Goal: Task Accomplishment & Management: Use online tool/utility

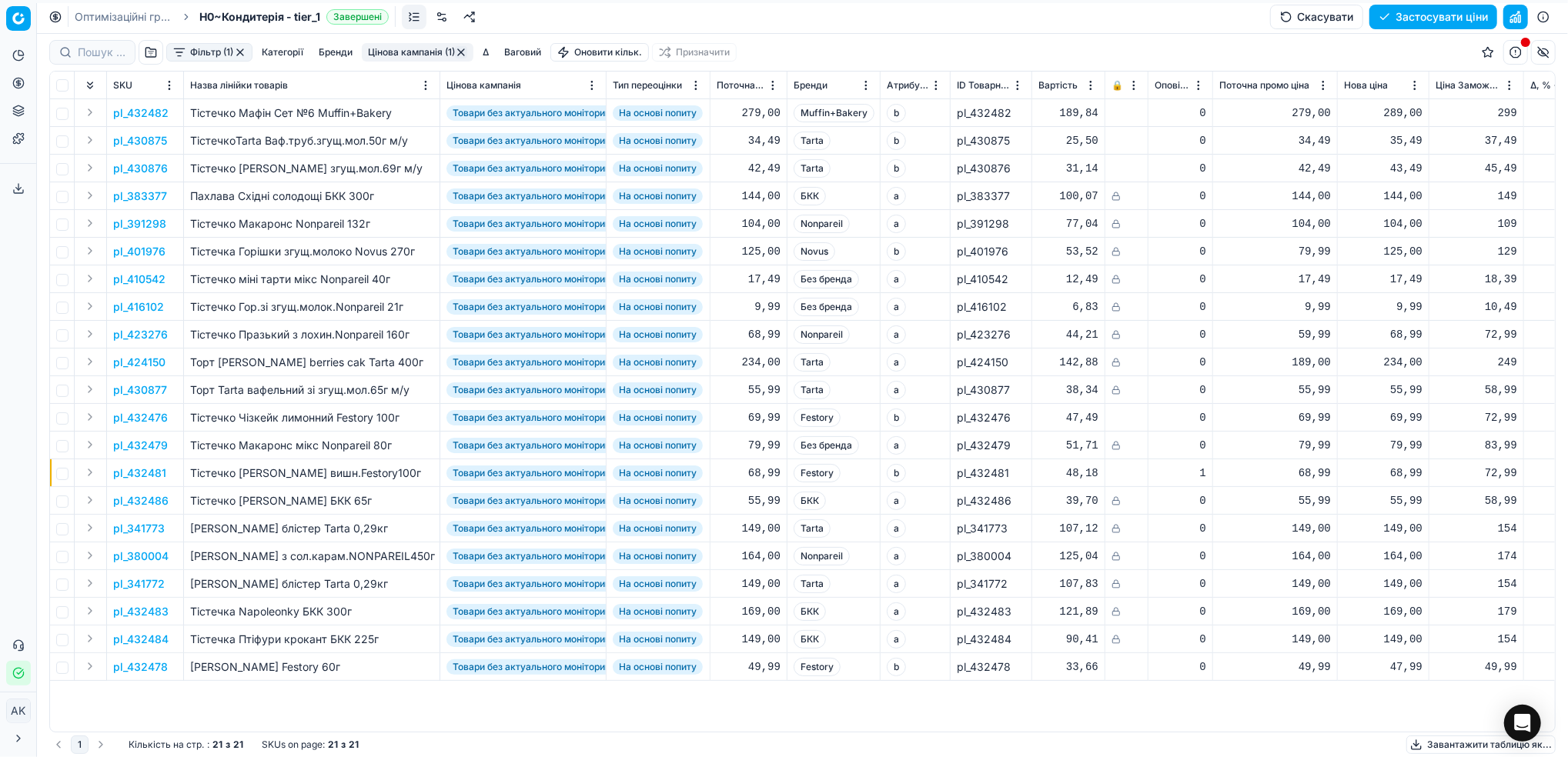
scroll to position [0, 404]
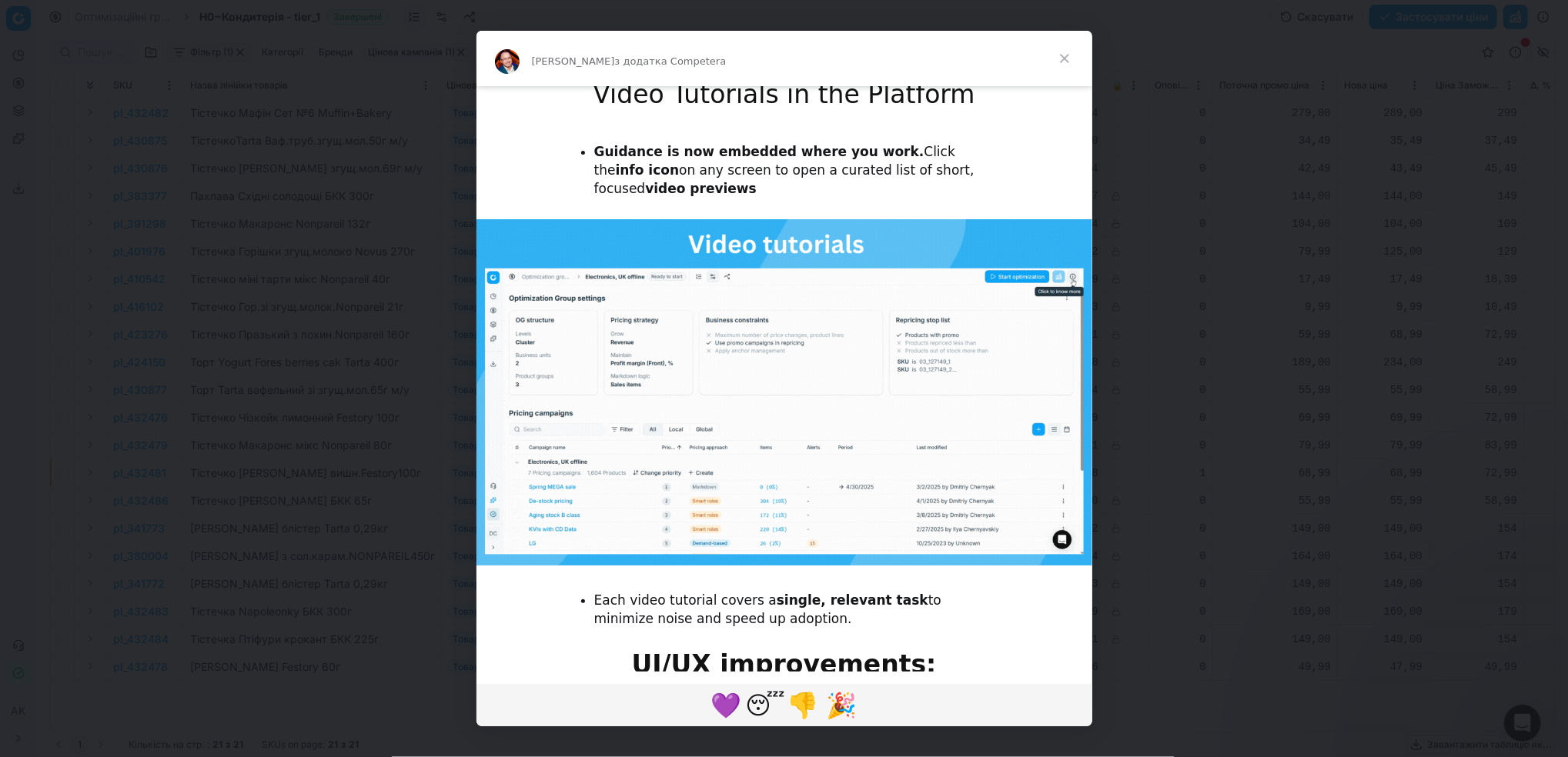
scroll to position [1133, 0]
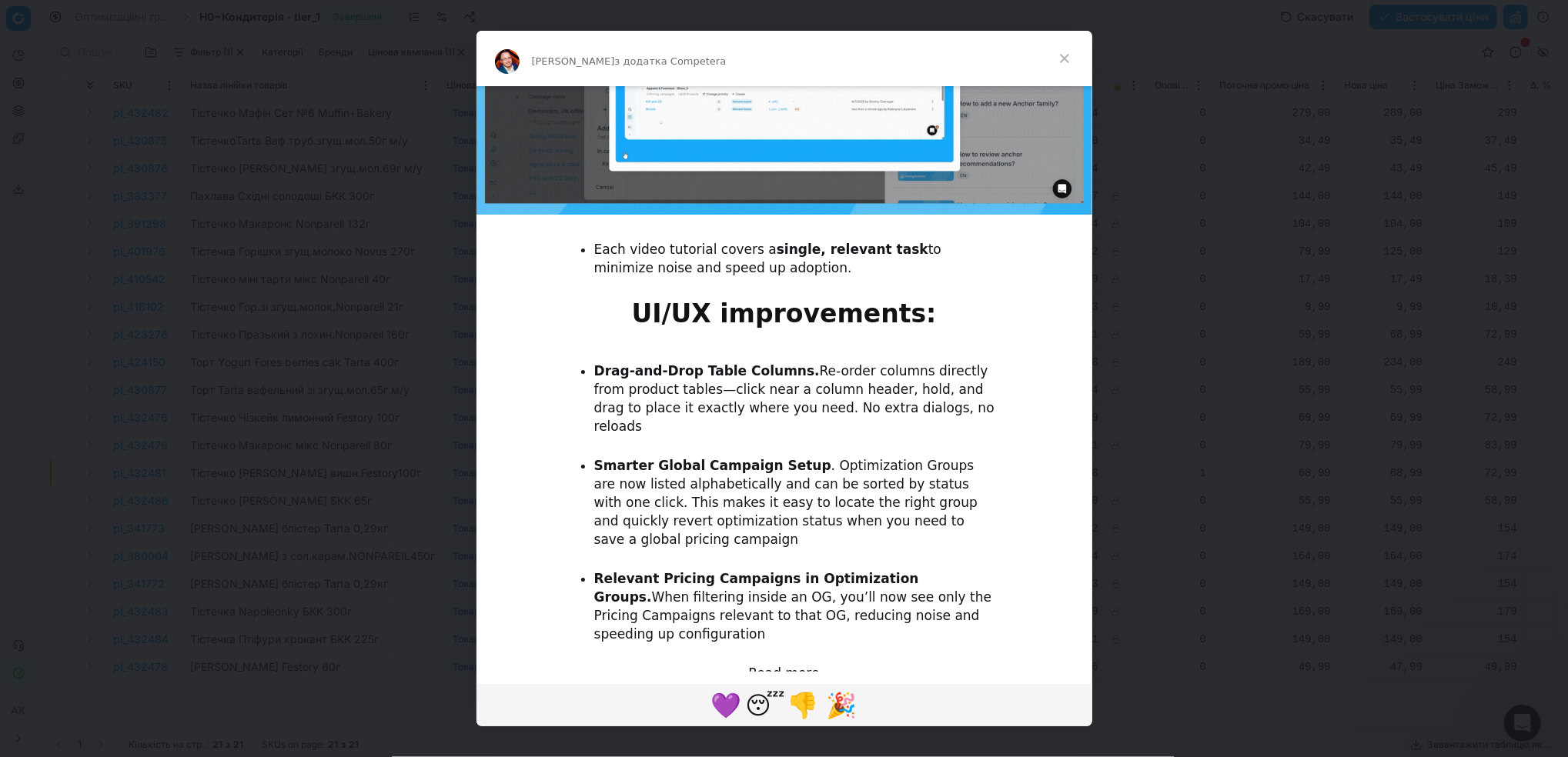
click at [1065, 66] on span "Закрити" at bounding box center [1065, 59] width 55 height 55
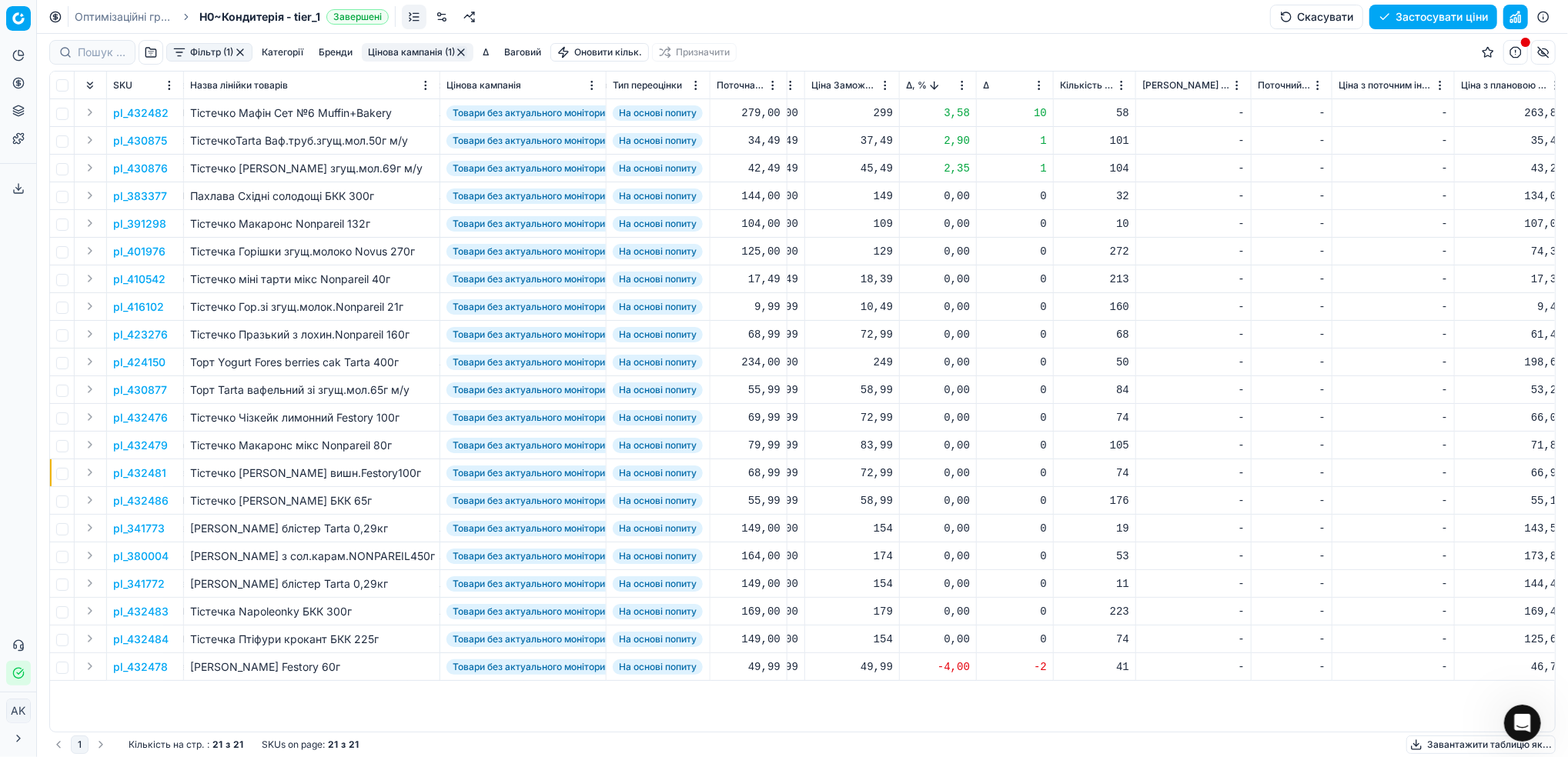
scroll to position [0, 650]
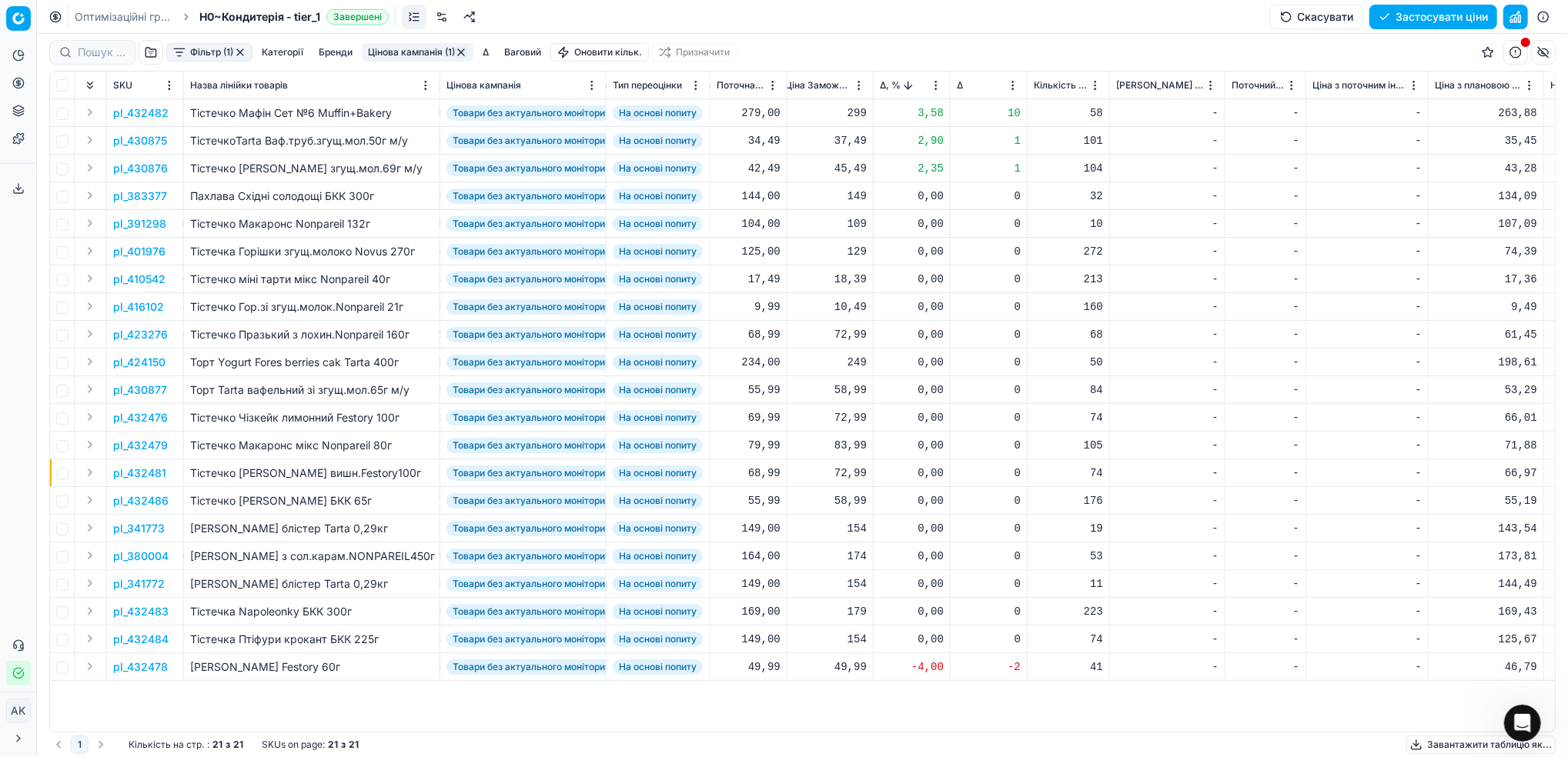
click at [137, 110] on p "pl_432482" at bounding box center [141, 112] width 55 height 15
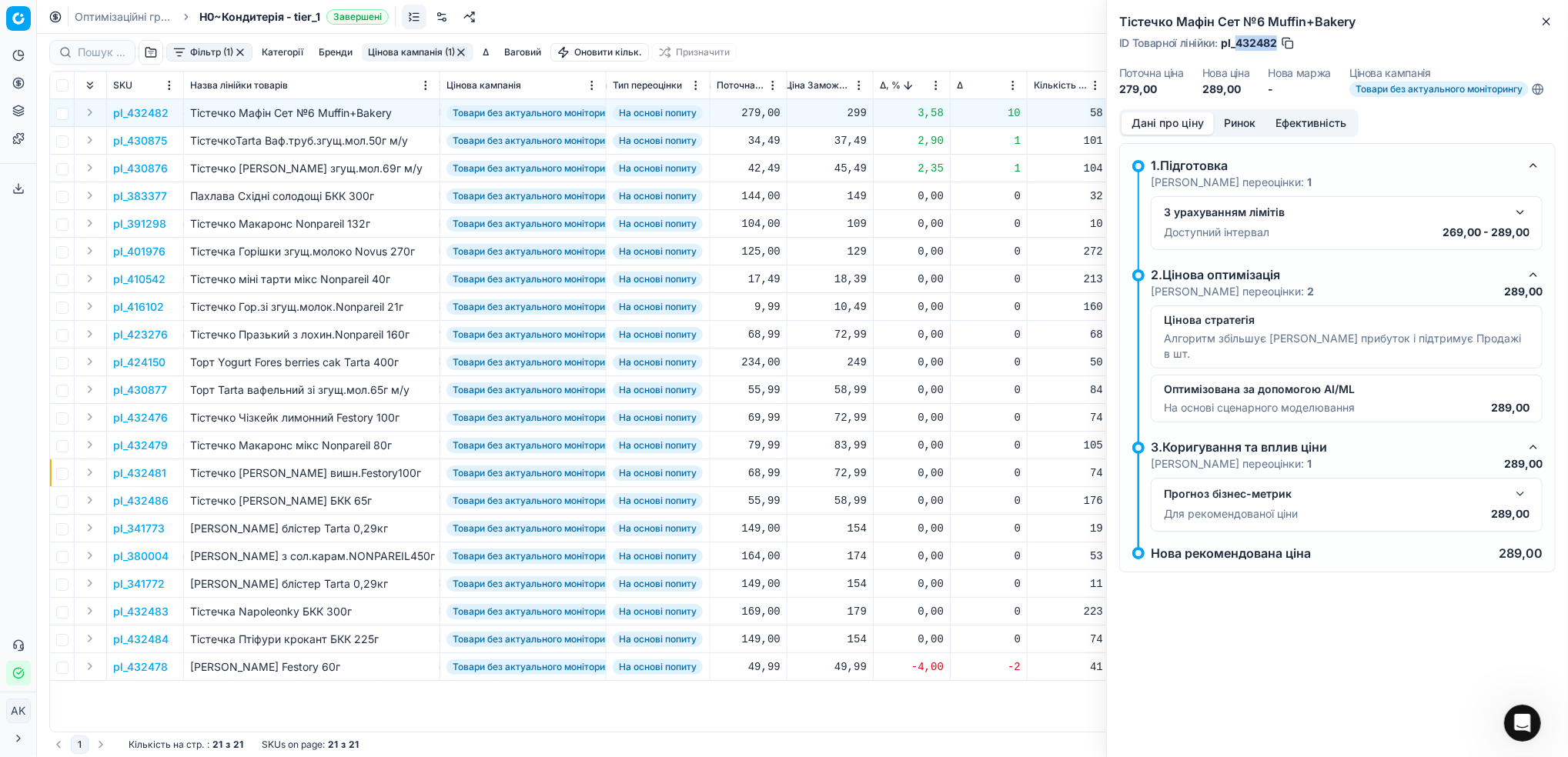
drag, startPoint x: 1278, startPoint y: 38, endPoint x: 1236, endPoint y: 44, distance: 42.4
click at [1236, 44] on div "ID Товарної лінійки : pl_432482" at bounding box center [1207, 43] width 176 height 15
copy span "432482"
click at [1544, 25] on icon "button" at bounding box center [1547, 21] width 12 height 12
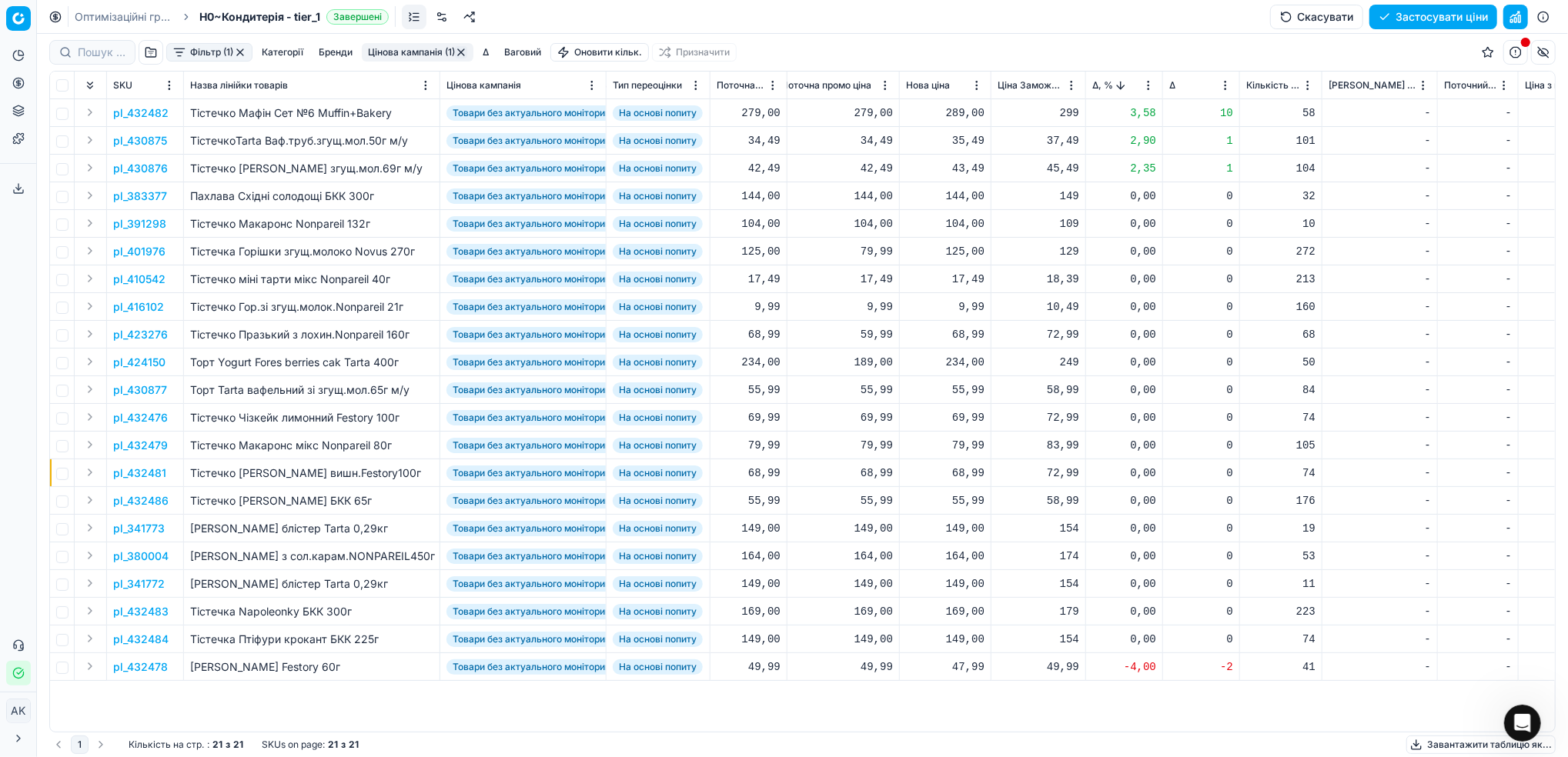
scroll to position [0, 477]
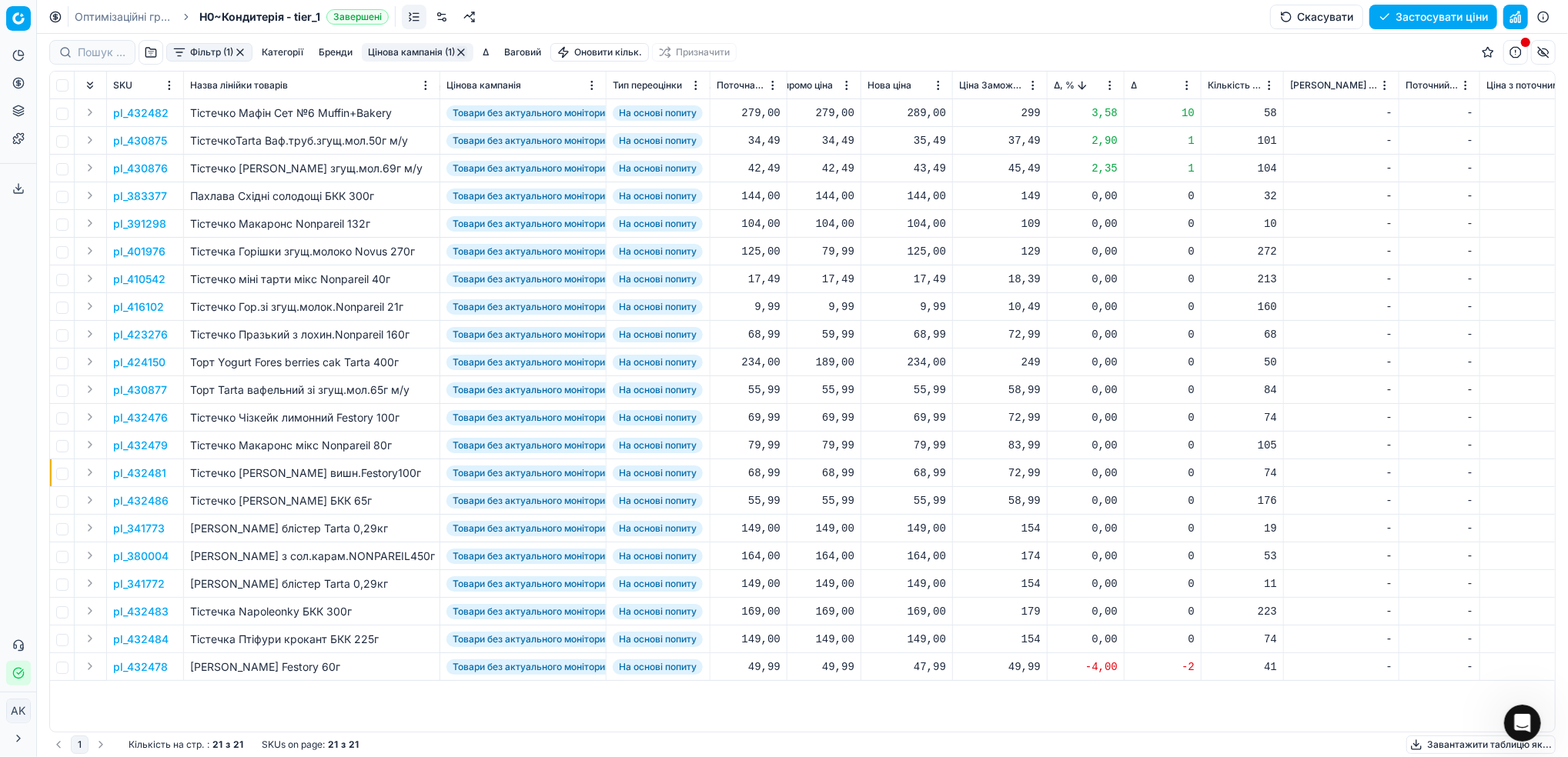
click at [1111, 90] on html "Pricing platform Аналітика Цінова оптимізація Асортимент продукції Шаблони Серв…" at bounding box center [784, 378] width 1568 height 757
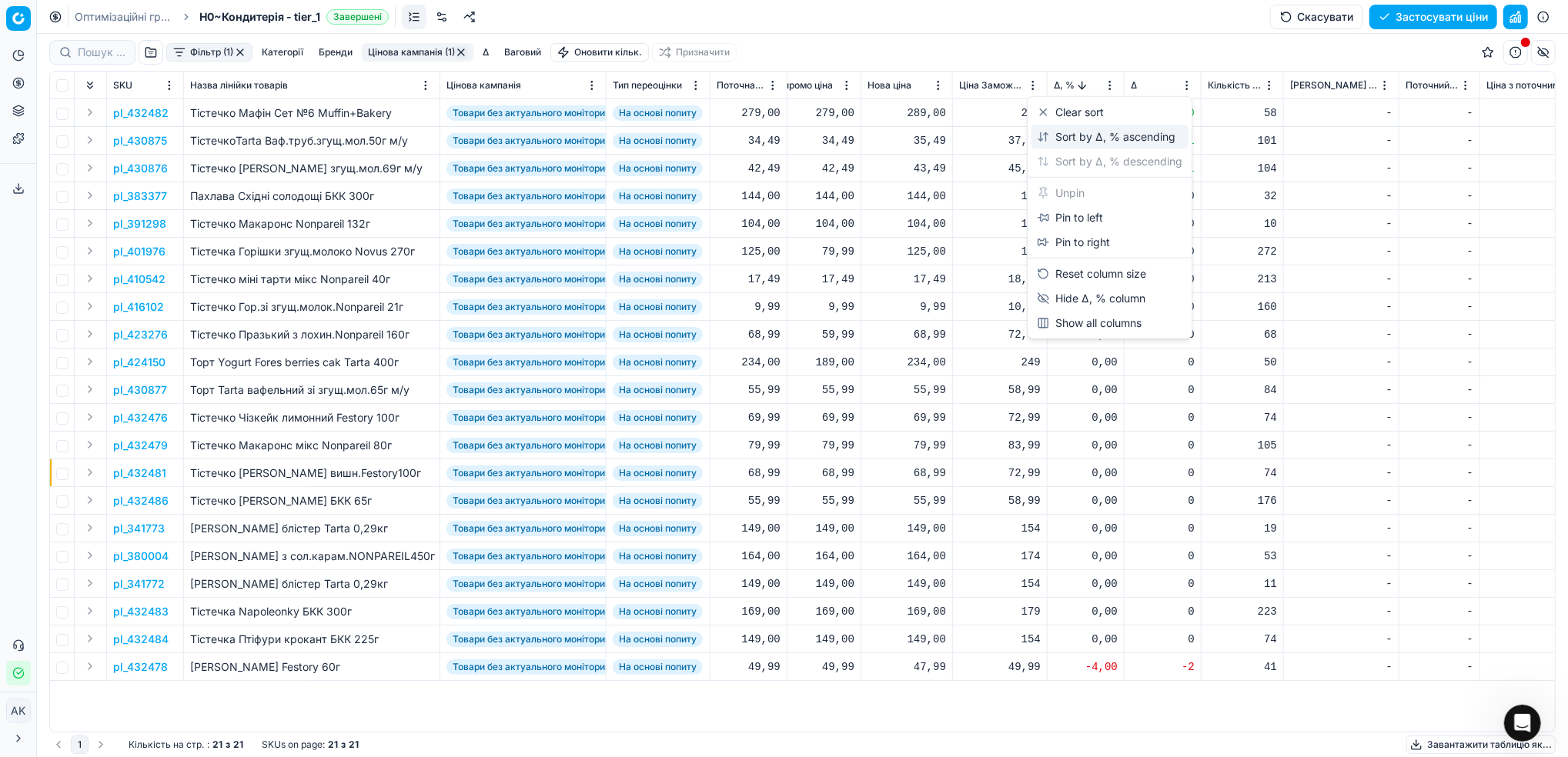
click at [1074, 136] on div "Sort by Δ, % ascending" at bounding box center [1107, 136] width 139 height 15
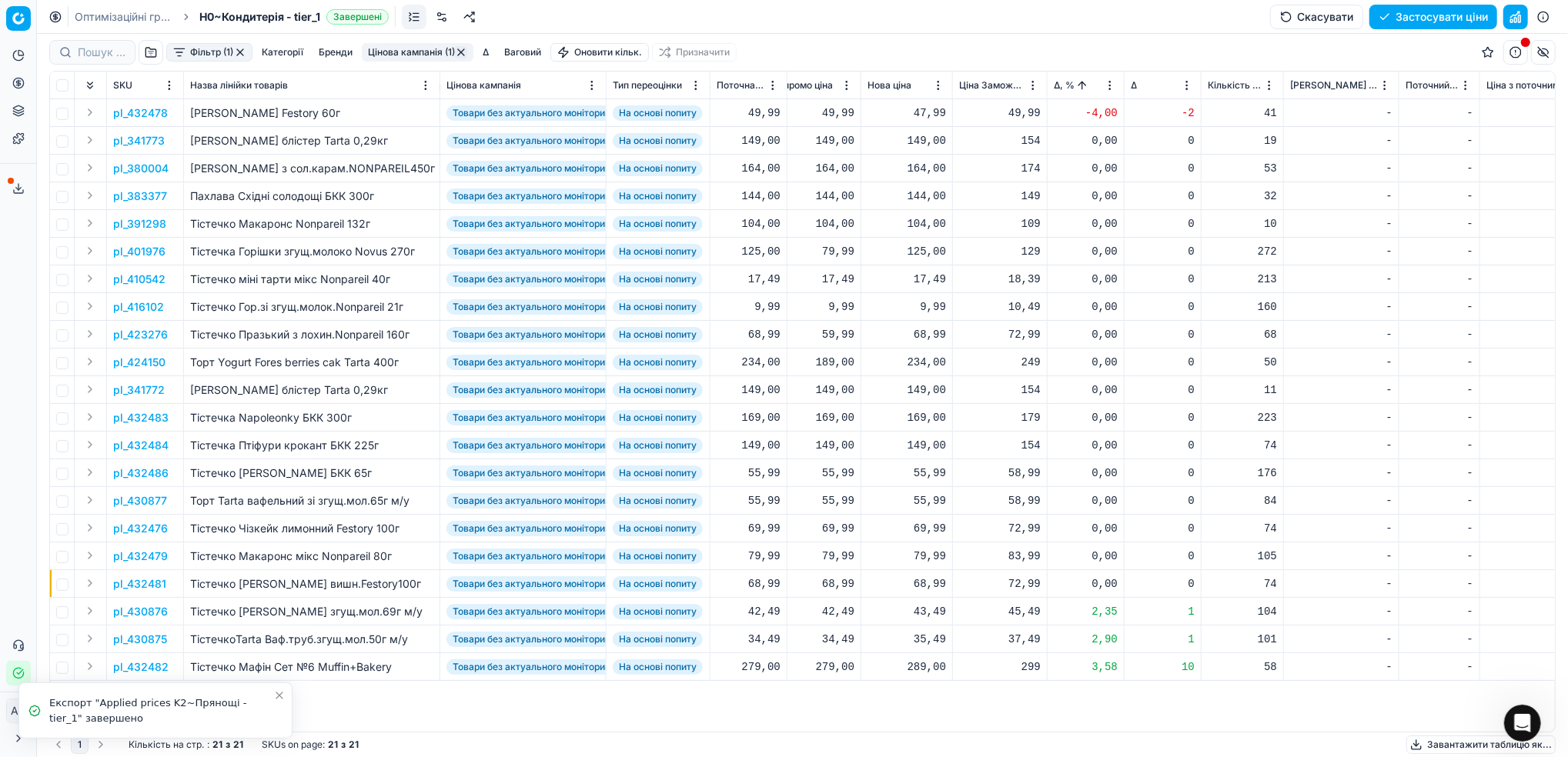
click at [397, 42] on div "Фільтр (1) Категорії Бренди Цінова кампанія (1) Δ Ваговий Оновити кільк. Призна…" at bounding box center [802, 52] width 1507 height 37
click at [401, 53] on button "Цінова кампанія (1)" at bounding box center [417, 52] width 111 height 19
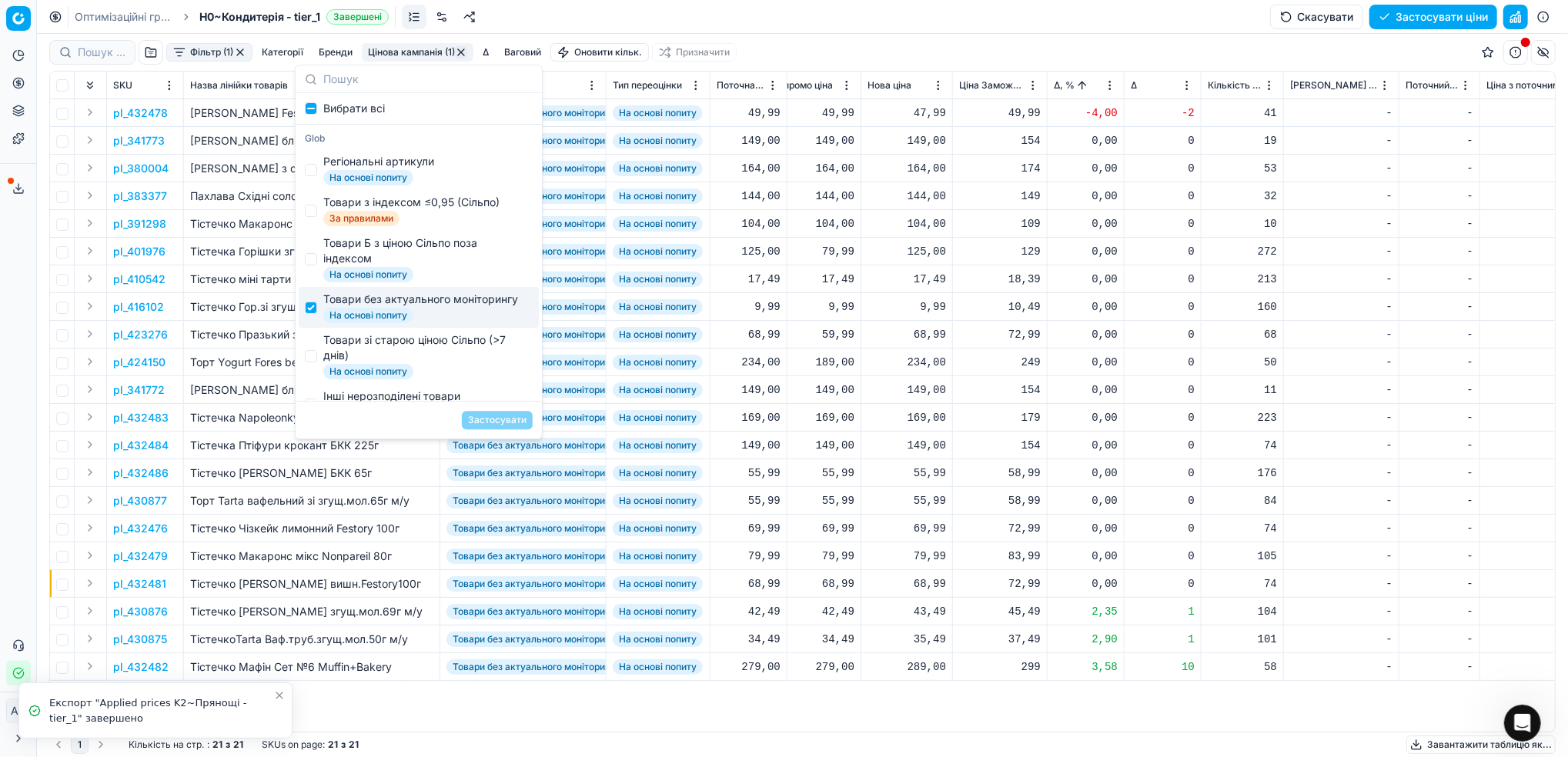
scroll to position [102, 0]
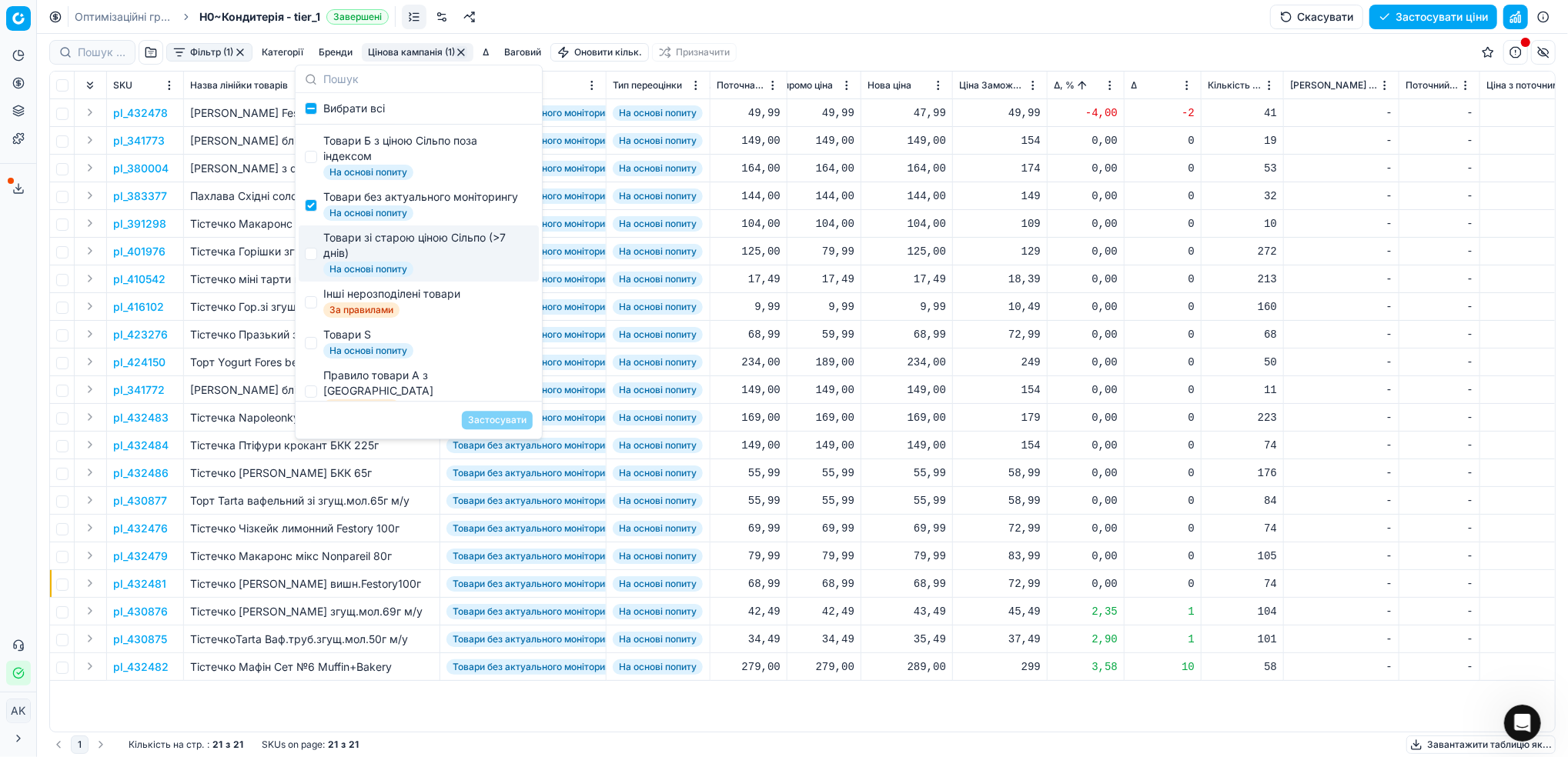
click at [317, 273] on div "Товари зі старою ціною Сільпо (>7 днів) На основі попиту" at bounding box center [419, 253] width 241 height 56
checkbox input "true"
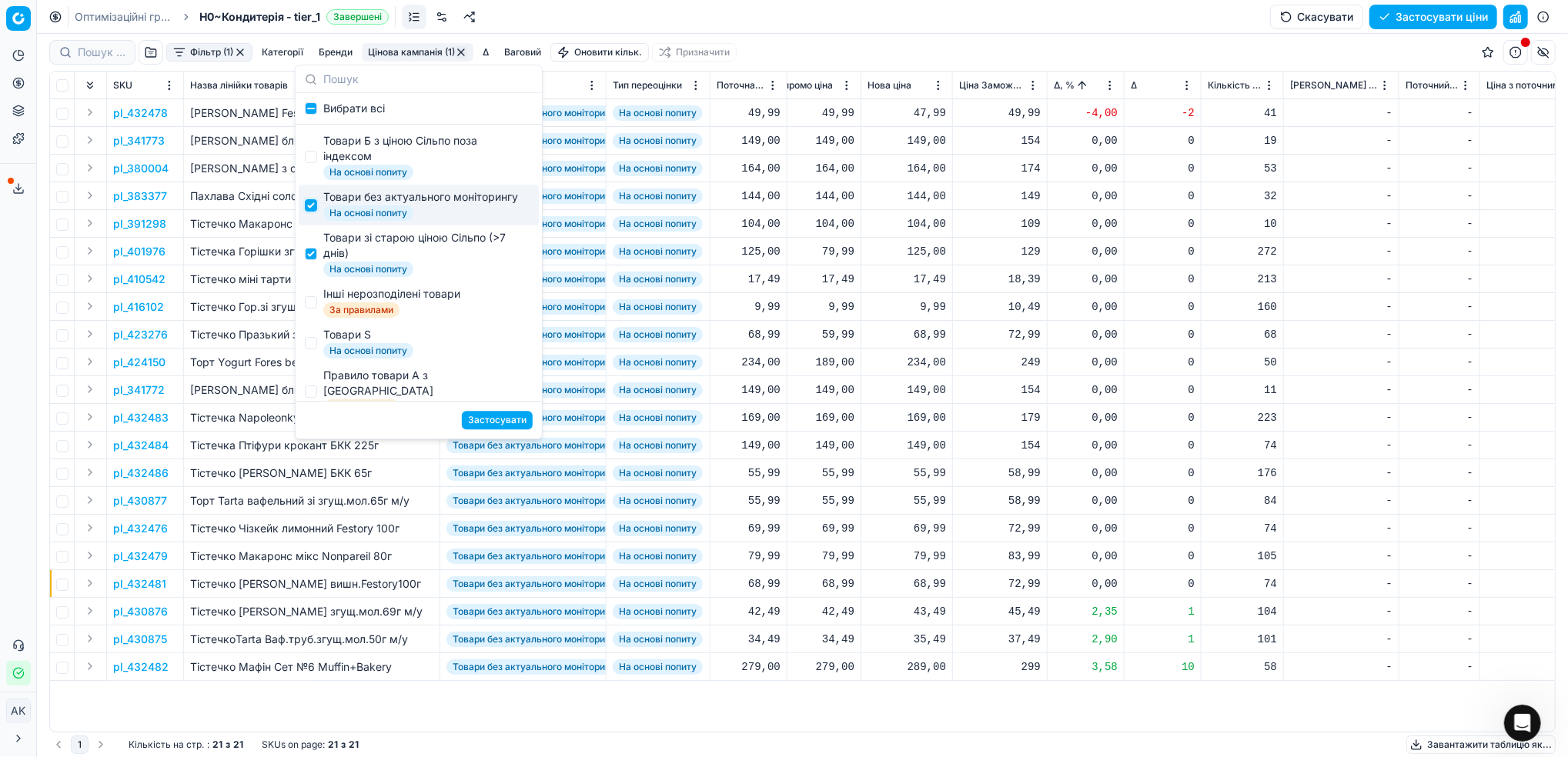
click at [311, 212] on input "Suggestions" at bounding box center [311, 206] width 12 height 12
checkbox input "false"
click at [509, 416] on button "Застосувати" at bounding box center [496, 419] width 70 height 19
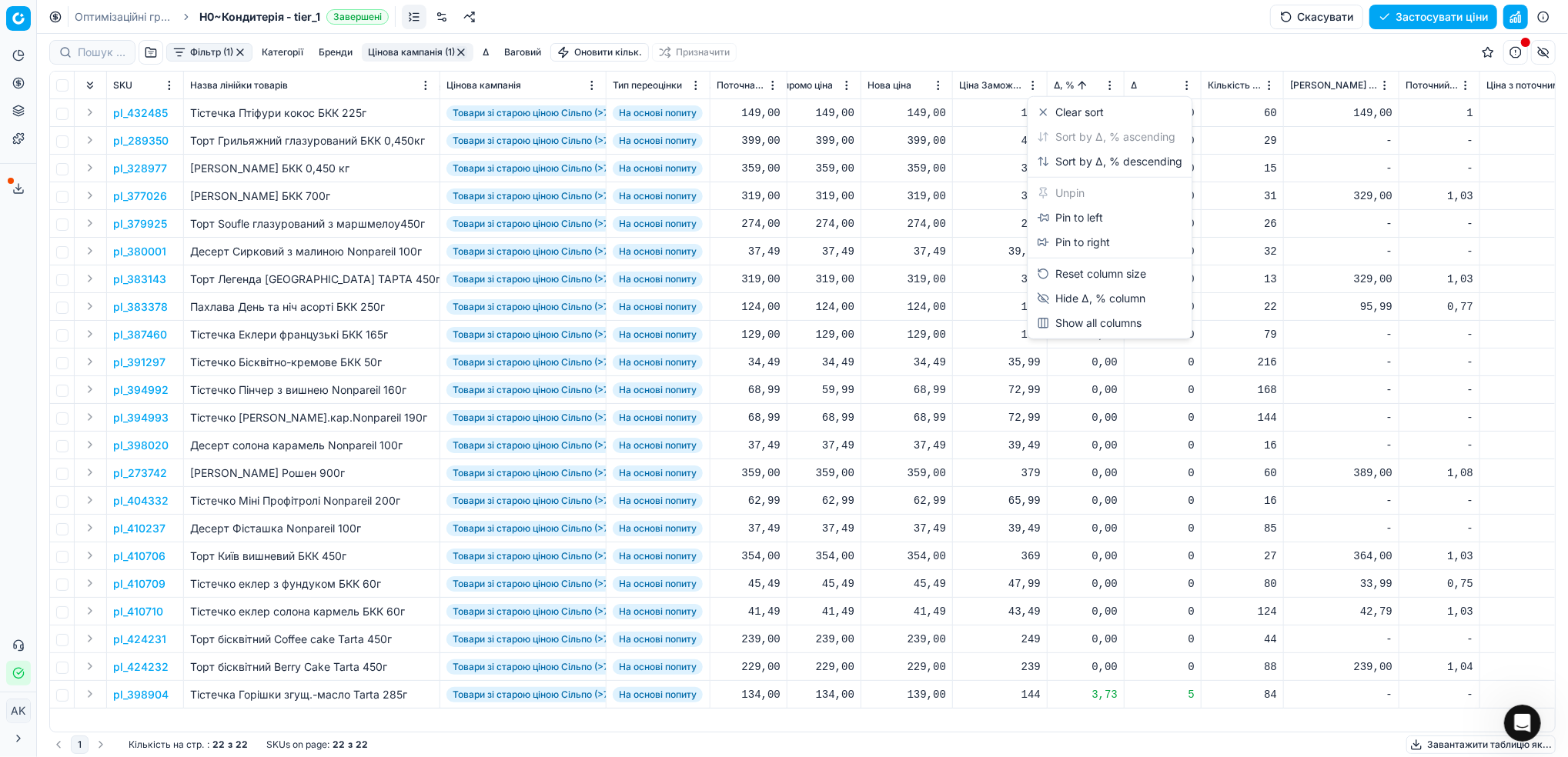
click at [1112, 87] on html "Pricing platform Аналітика Цінова оптимізація Асортимент продукції Шаблони Серв…" at bounding box center [784, 378] width 1568 height 757
click at [1109, 161] on div "Sort by Δ, % descending" at bounding box center [1109, 161] width 145 height 15
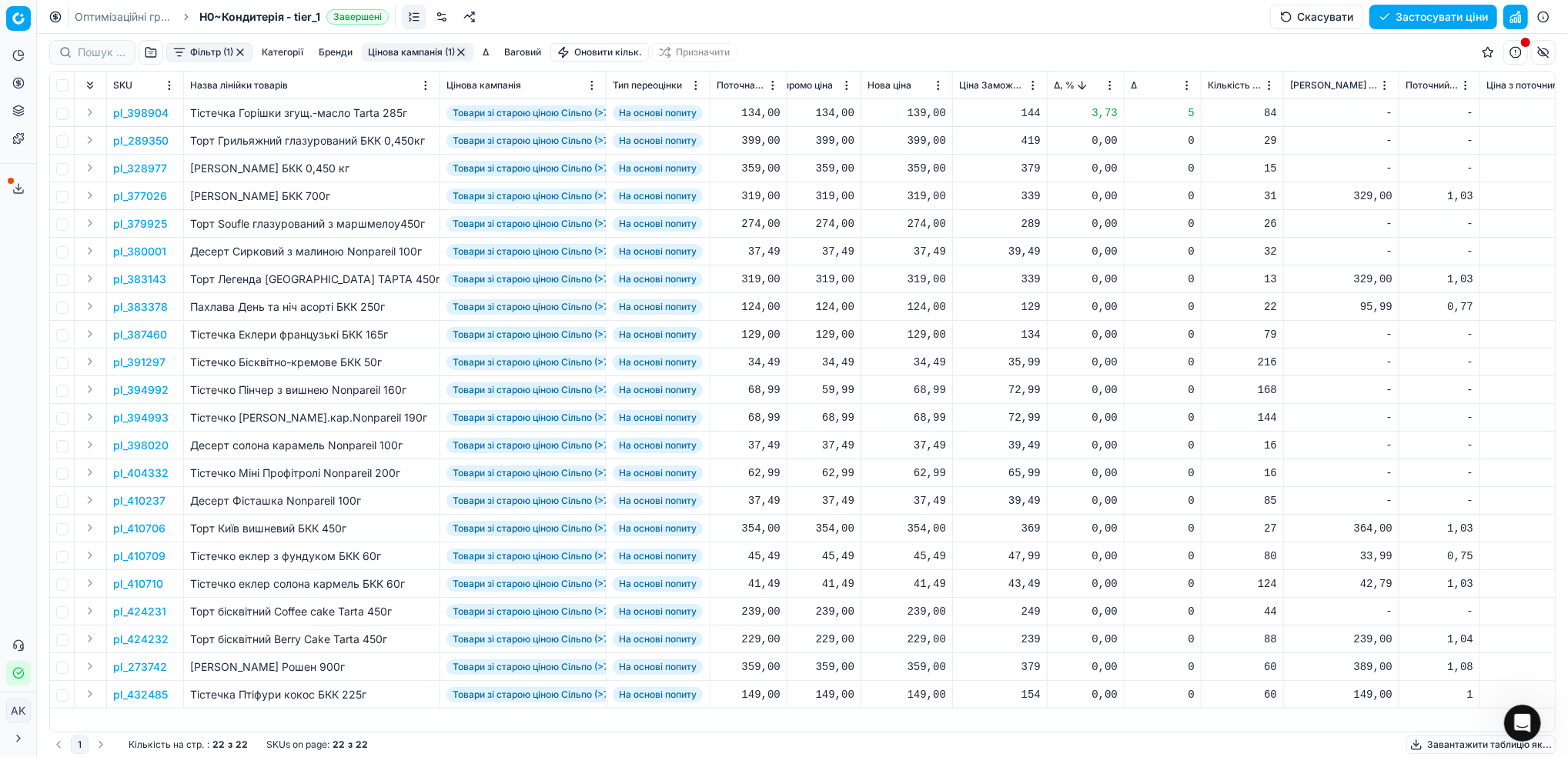
click at [143, 108] on p "pl_398904" at bounding box center [141, 112] width 55 height 15
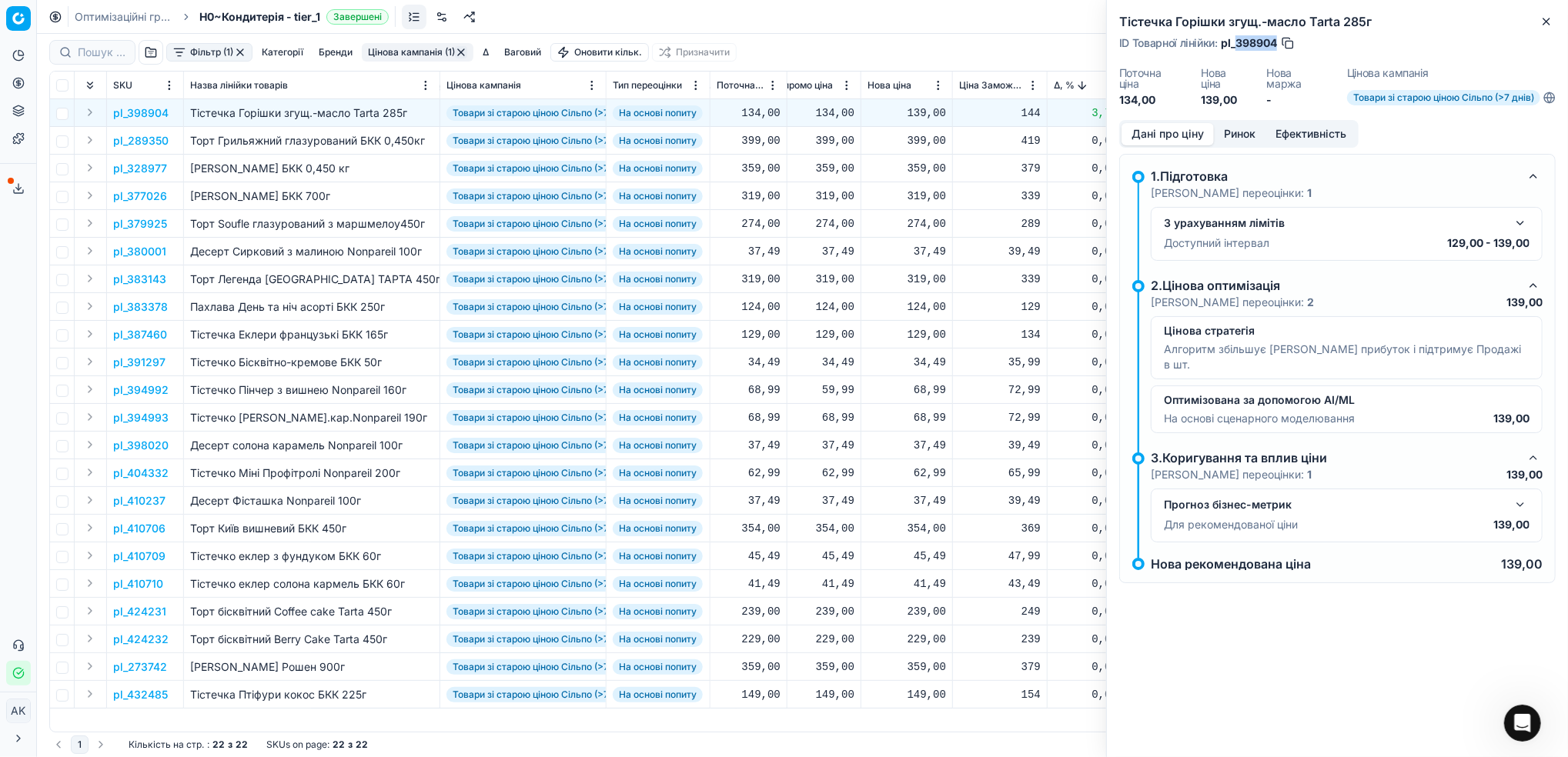
drag, startPoint x: 1276, startPoint y: 44, endPoint x: 1236, endPoint y: 44, distance: 40.0
click at [1236, 44] on span "pl_398904" at bounding box center [1248, 43] width 56 height 15
copy span "398904"
click at [1549, 20] on icon "button" at bounding box center [1547, 21] width 12 height 12
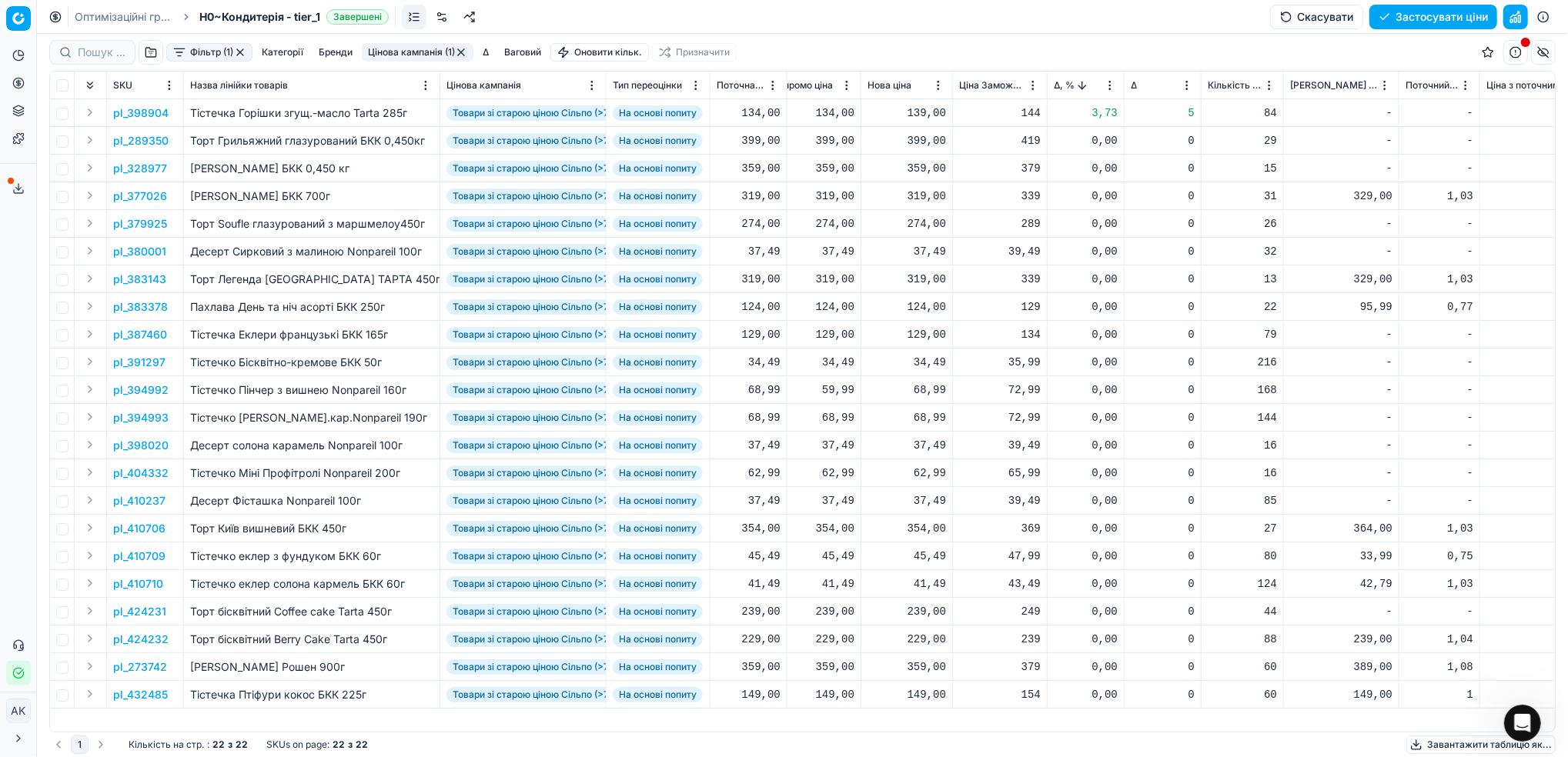
click at [415, 57] on button "Цінова кампанія (1)" at bounding box center [417, 52] width 111 height 19
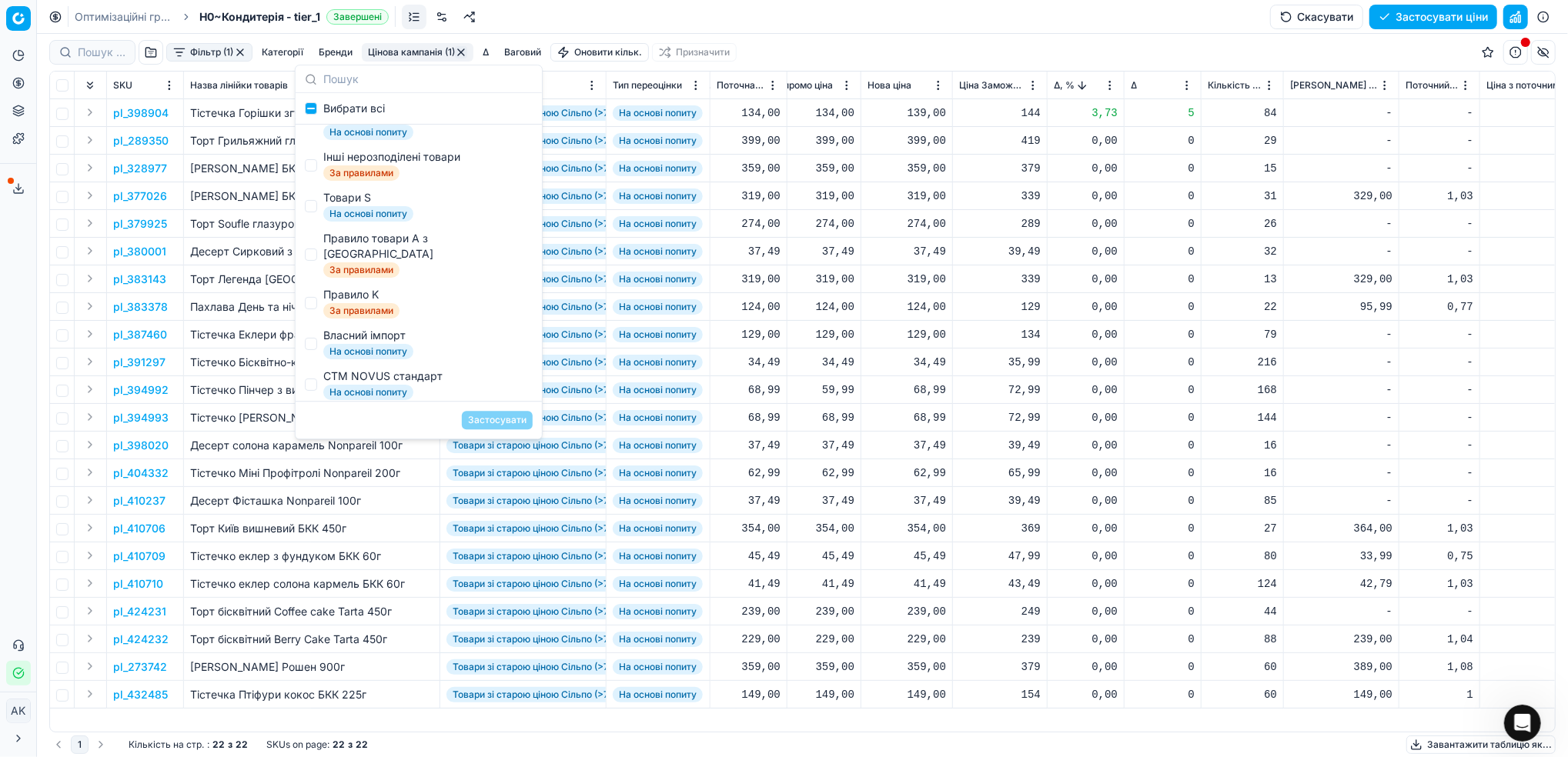
scroll to position [205, 0]
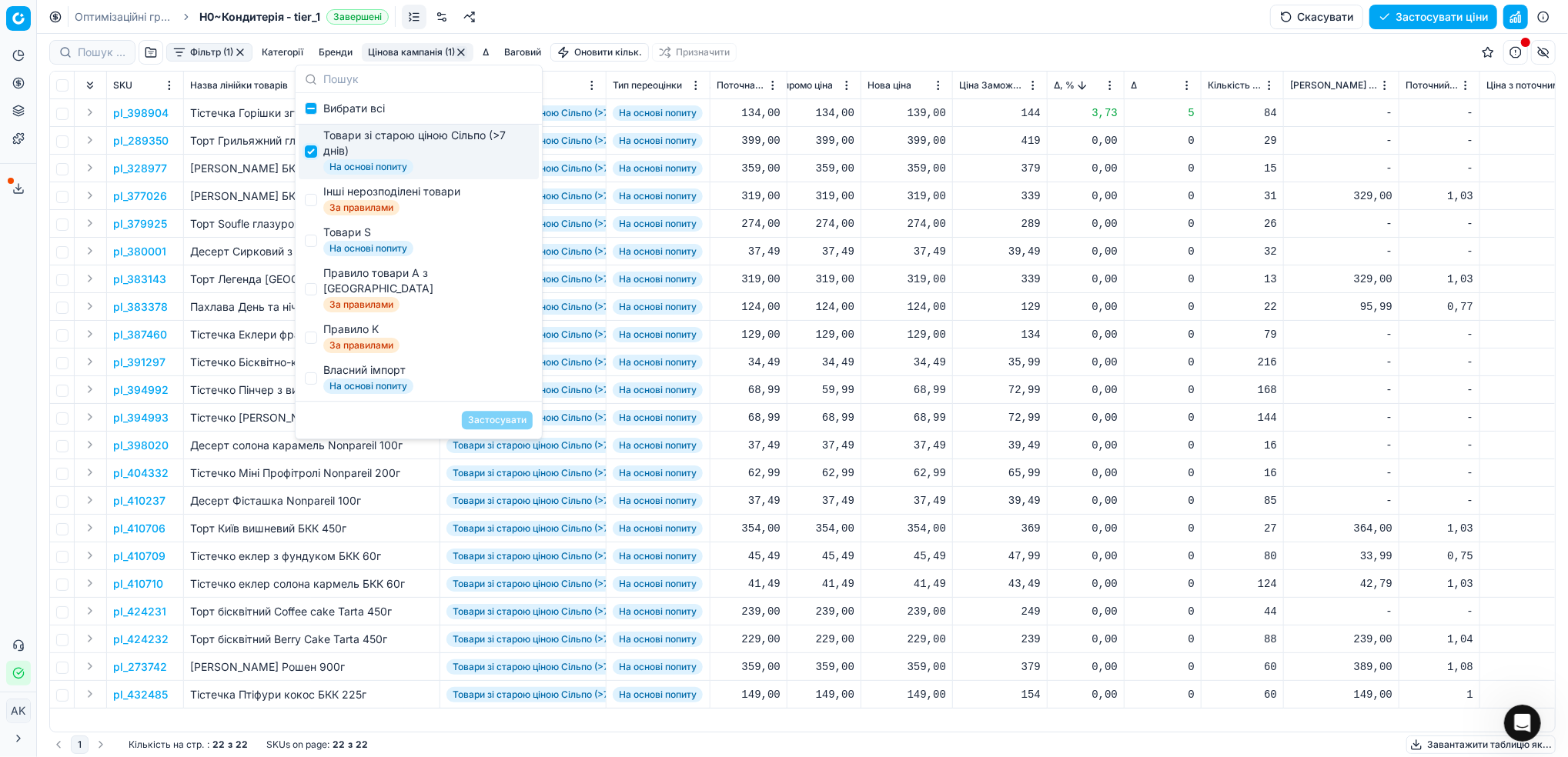
click at [314, 158] on input "Suggestions" at bounding box center [311, 151] width 12 height 12
checkbox input "false"
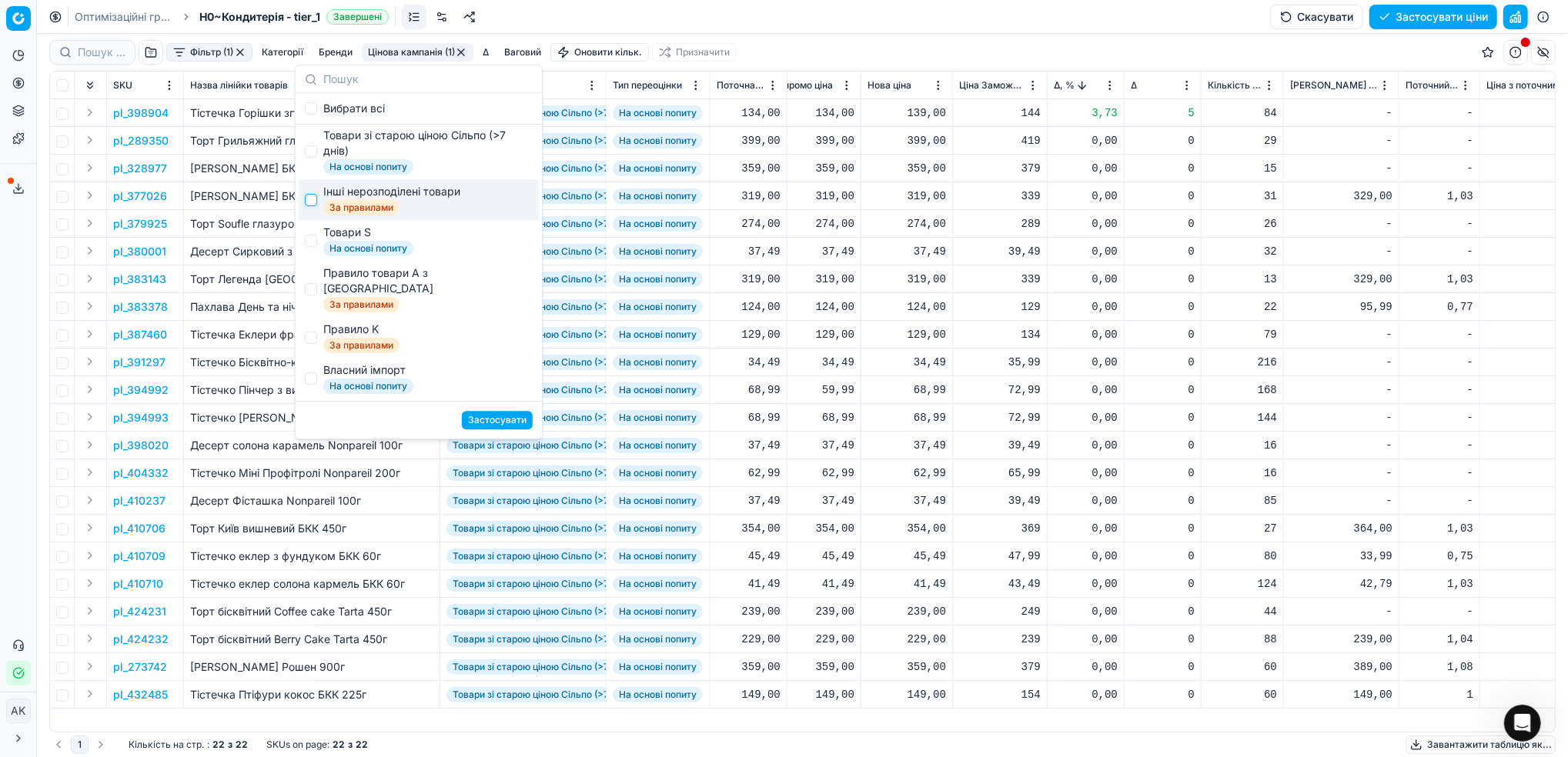
click at [306, 207] on input "Suggestions" at bounding box center [311, 200] width 12 height 12
checkbox input "true"
click at [494, 417] on button "Застосувати" at bounding box center [496, 419] width 70 height 19
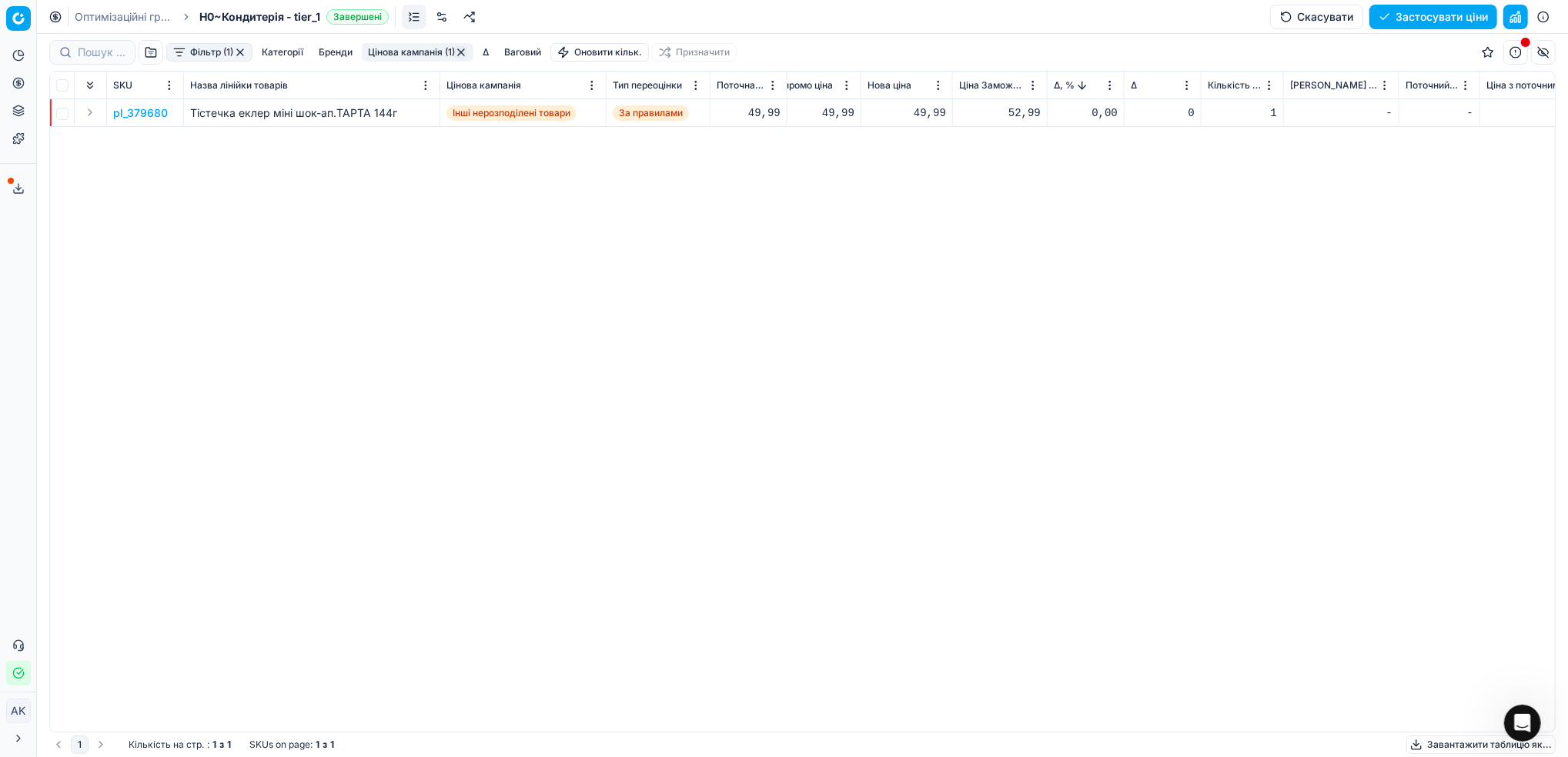
click at [464, 50] on button "button" at bounding box center [461, 53] width 12 height 12
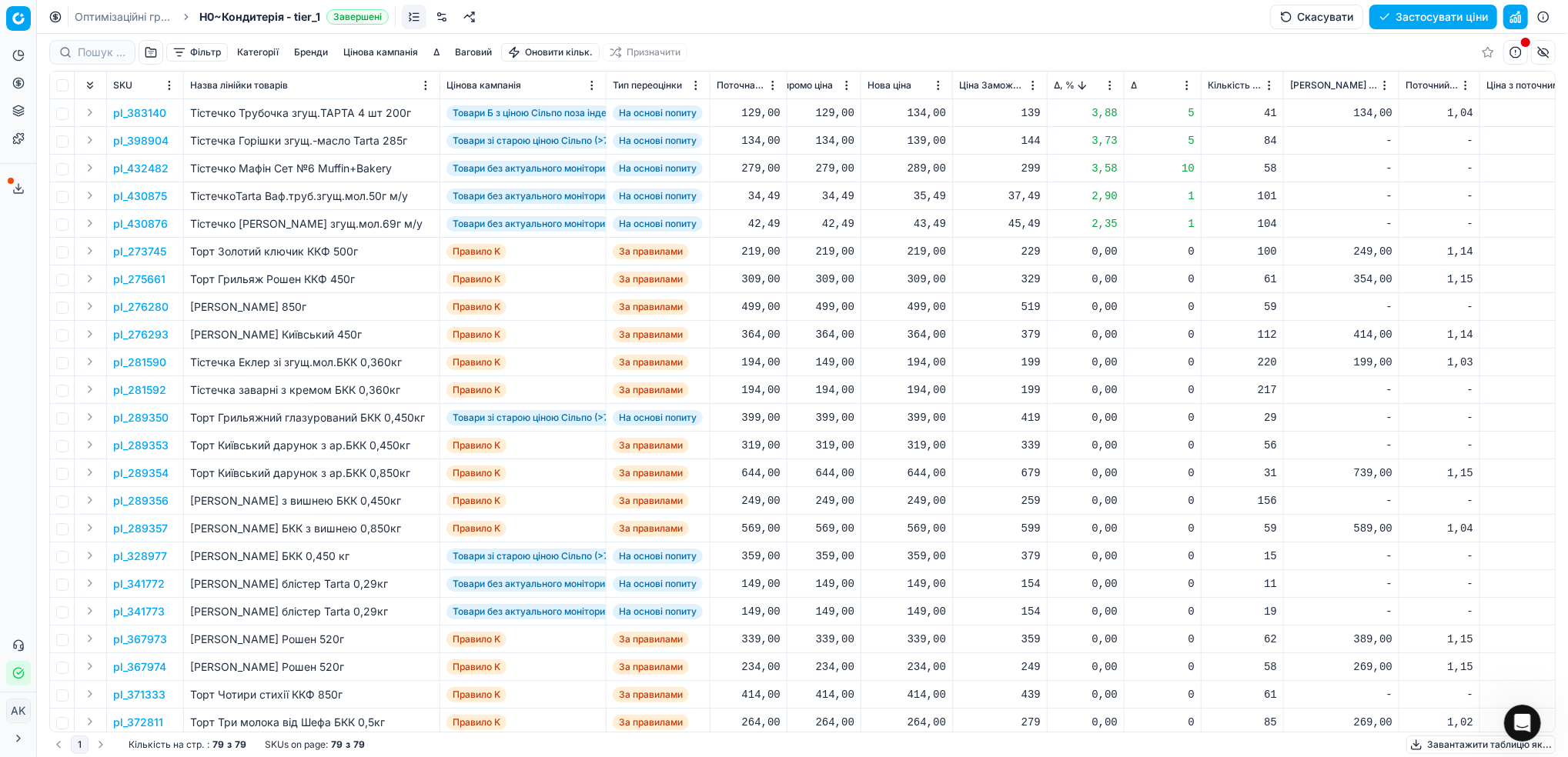
click at [1413, 12] on button "Застосувати ціни" at bounding box center [1433, 17] width 127 height 25
click at [1396, 16] on button "Завантажити звіт" at bounding box center [1432, 17] width 130 height 25
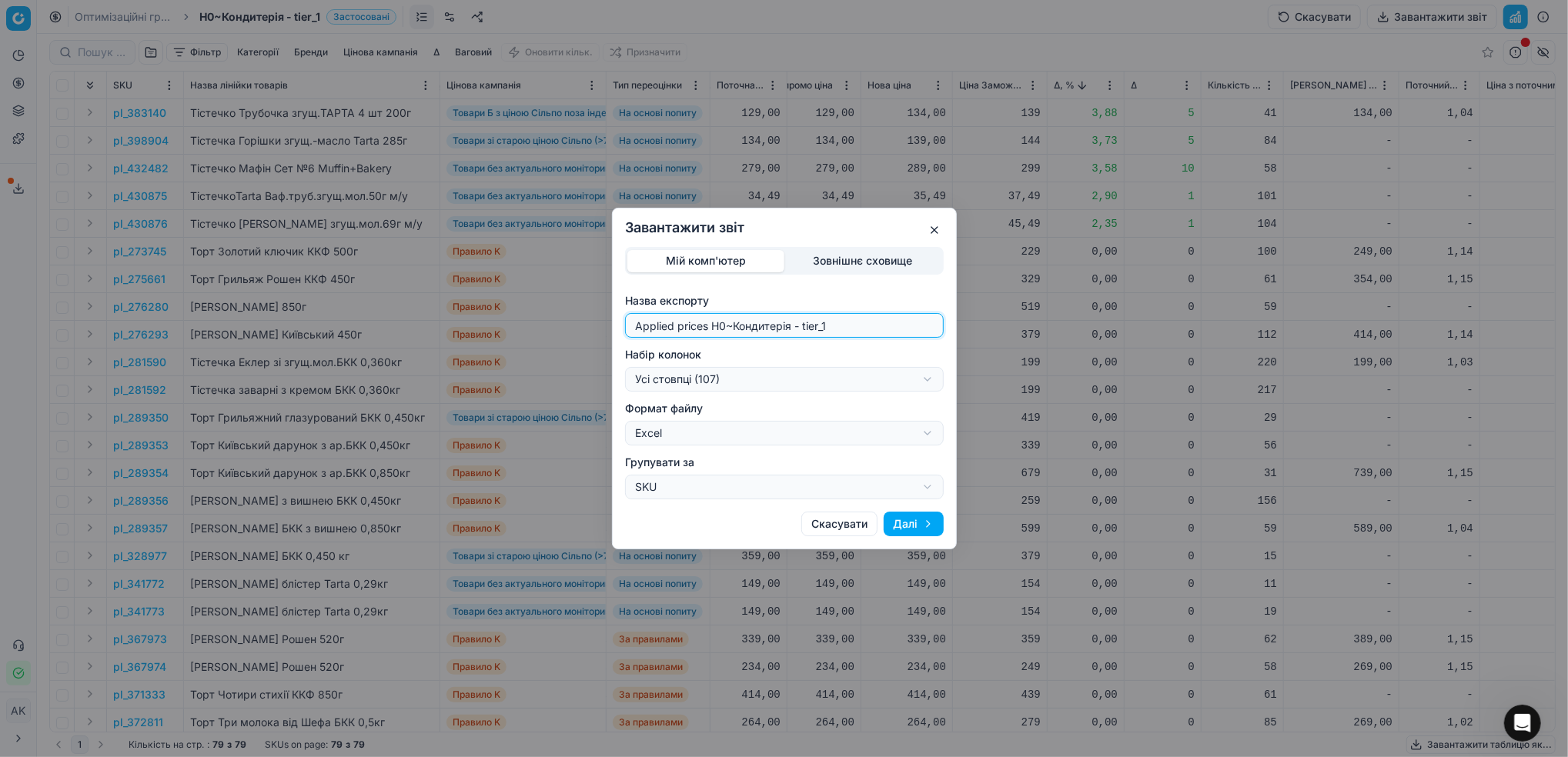
drag, startPoint x: 723, startPoint y: 330, endPoint x: 622, endPoint y: 320, distance: 101.5
click at [622, 320] on div "Мій комп'ютер Зовнішнє сховище Назва експорту Applied prices H0~Кондитерія - ti…" at bounding box center [784, 372] width 343 height 252
type input "20251009~Кондитерія - tier_1"
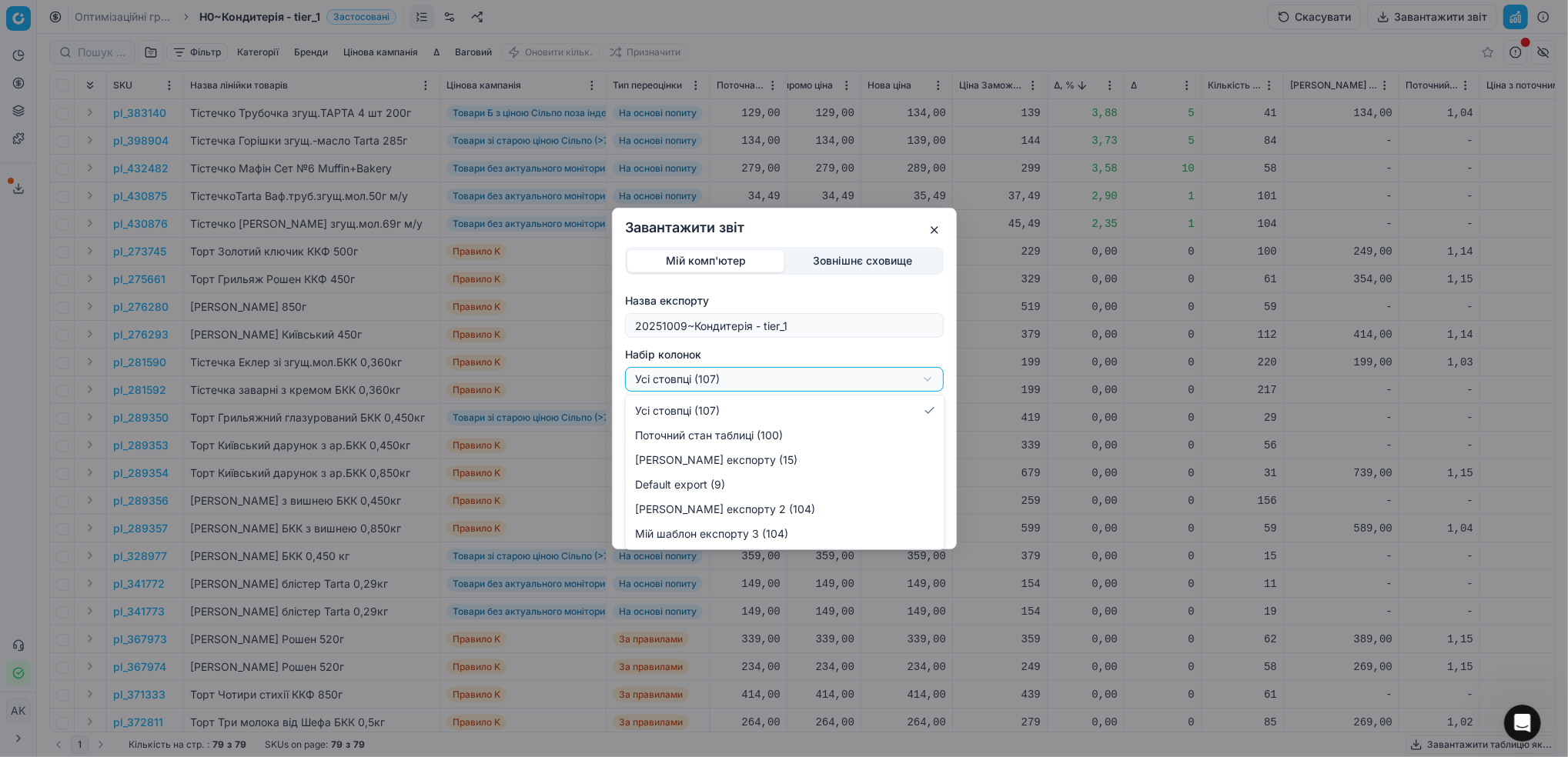
click at [920, 377] on div "Завантажити звіт Мій комп'ютер Зовнішнє сховище Назва експорту 20251009~Кондите…" at bounding box center [784, 378] width 1568 height 757
select select "custom"
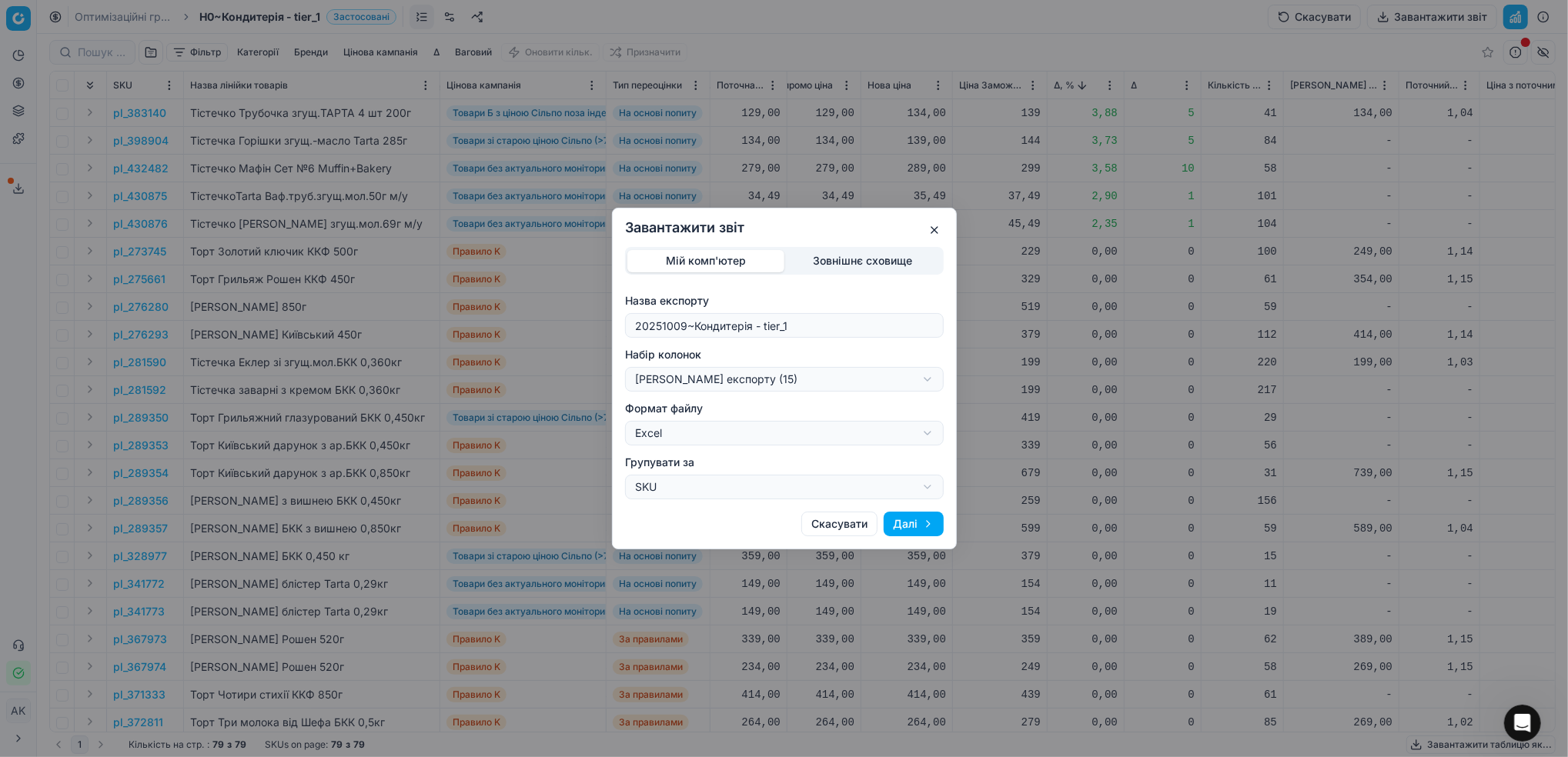
click at [915, 522] on button "Далі" at bounding box center [913, 525] width 60 height 25
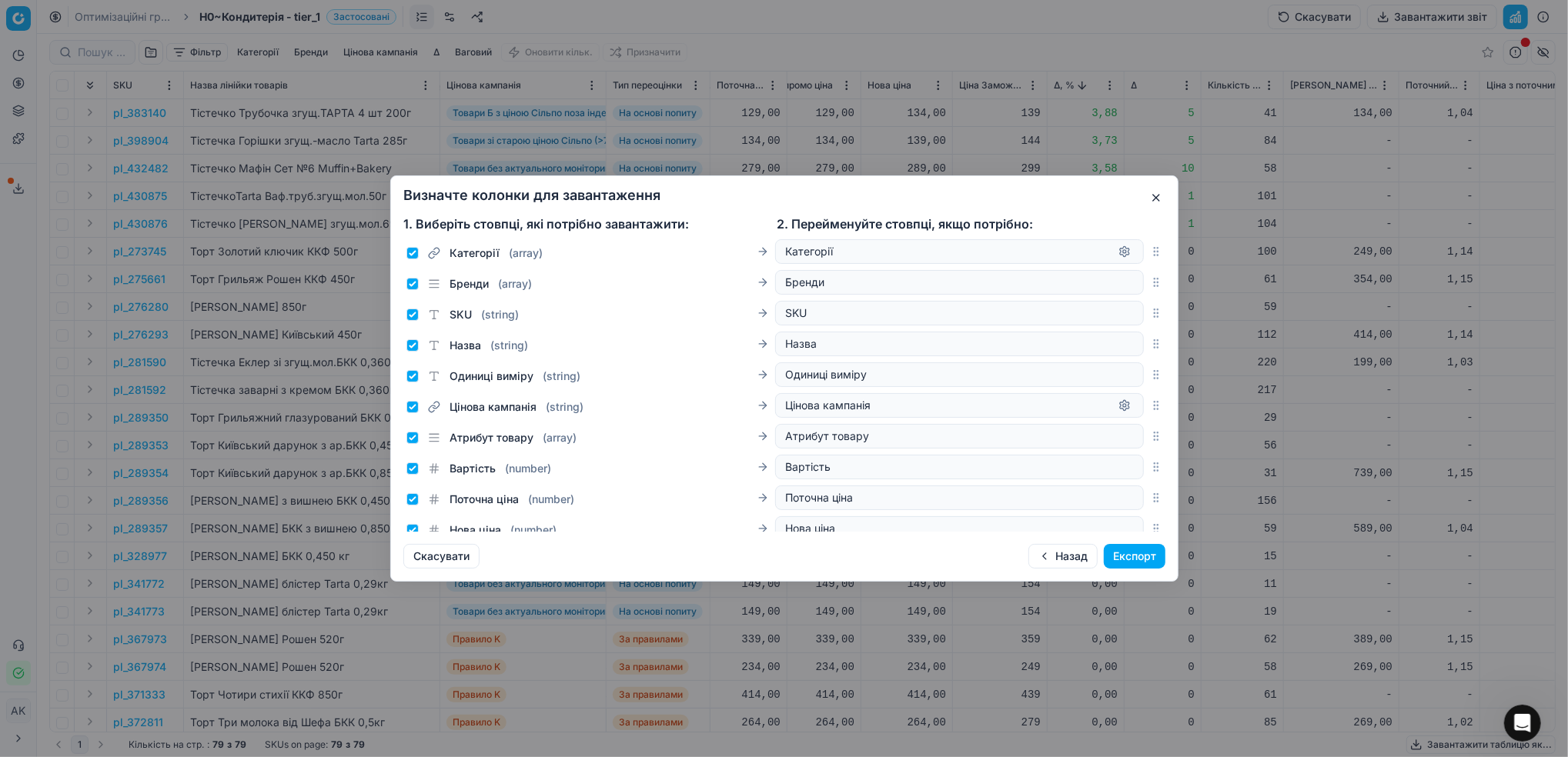
click at [1141, 568] on div "Назад Експорт" at bounding box center [1097, 557] width 137 height 25
click at [1139, 563] on button "Експорт" at bounding box center [1134, 557] width 61 height 25
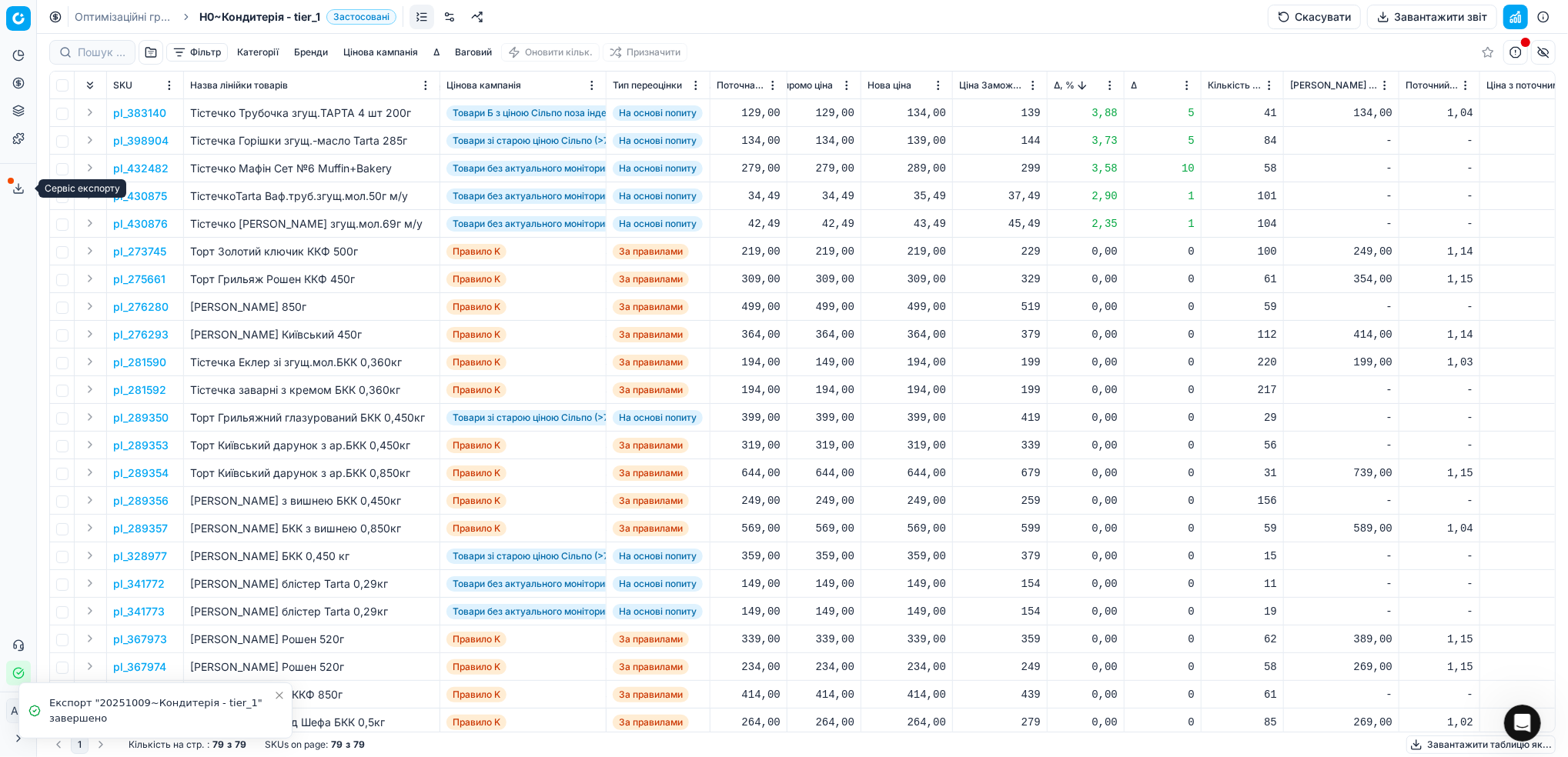
click at [11, 191] on button "Сервіс експорту" at bounding box center [19, 189] width 25 height 25
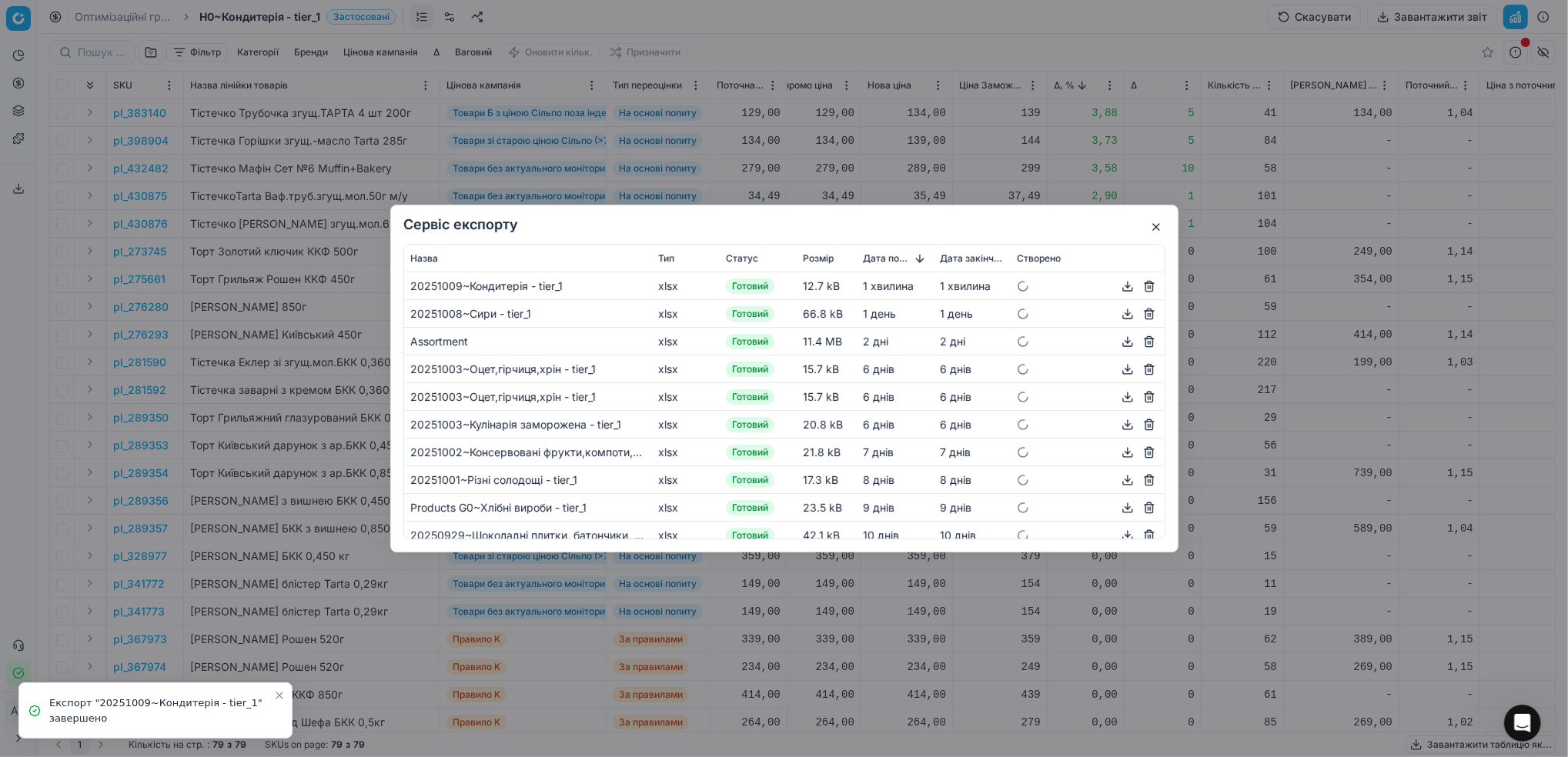
click at [1118, 291] on button "button" at bounding box center [1127, 286] width 19 height 19
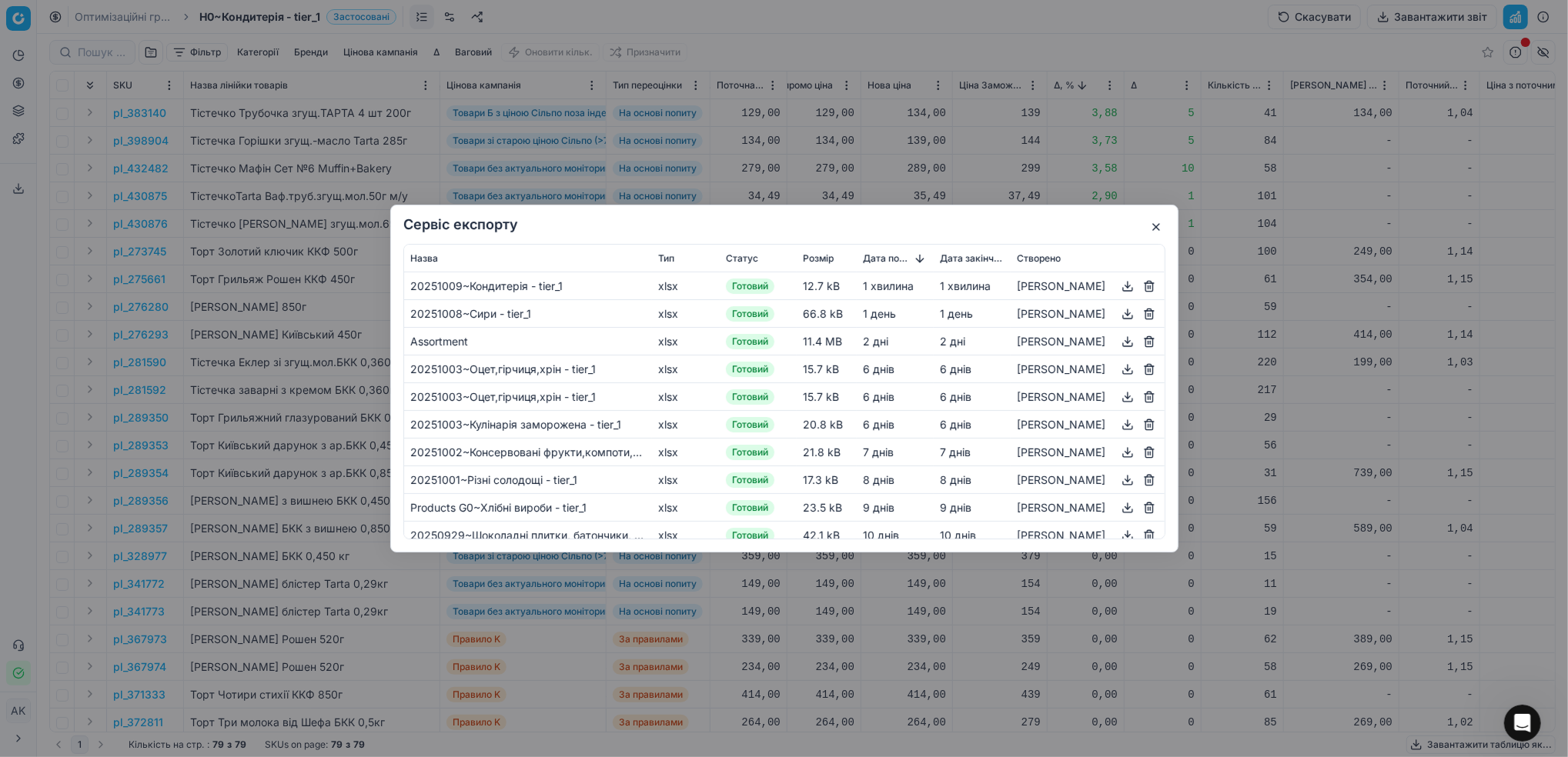
click at [1155, 228] on button "button" at bounding box center [1156, 226] width 19 height 19
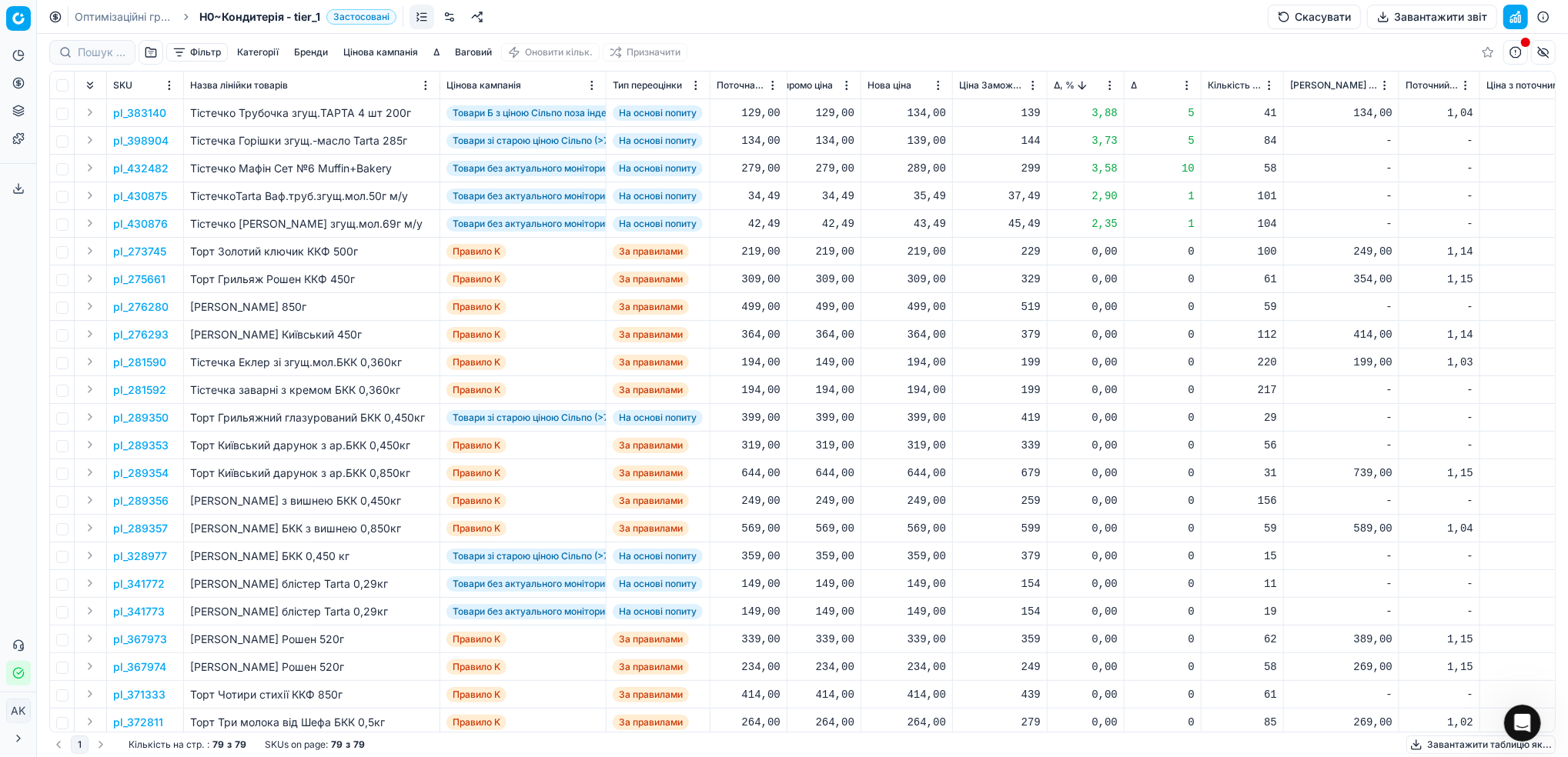
click at [127, 12] on link "Оптимізаційні групи" at bounding box center [124, 16] width 99 height 15
